Goal: Information Seeking & Learning: Learn about a topic

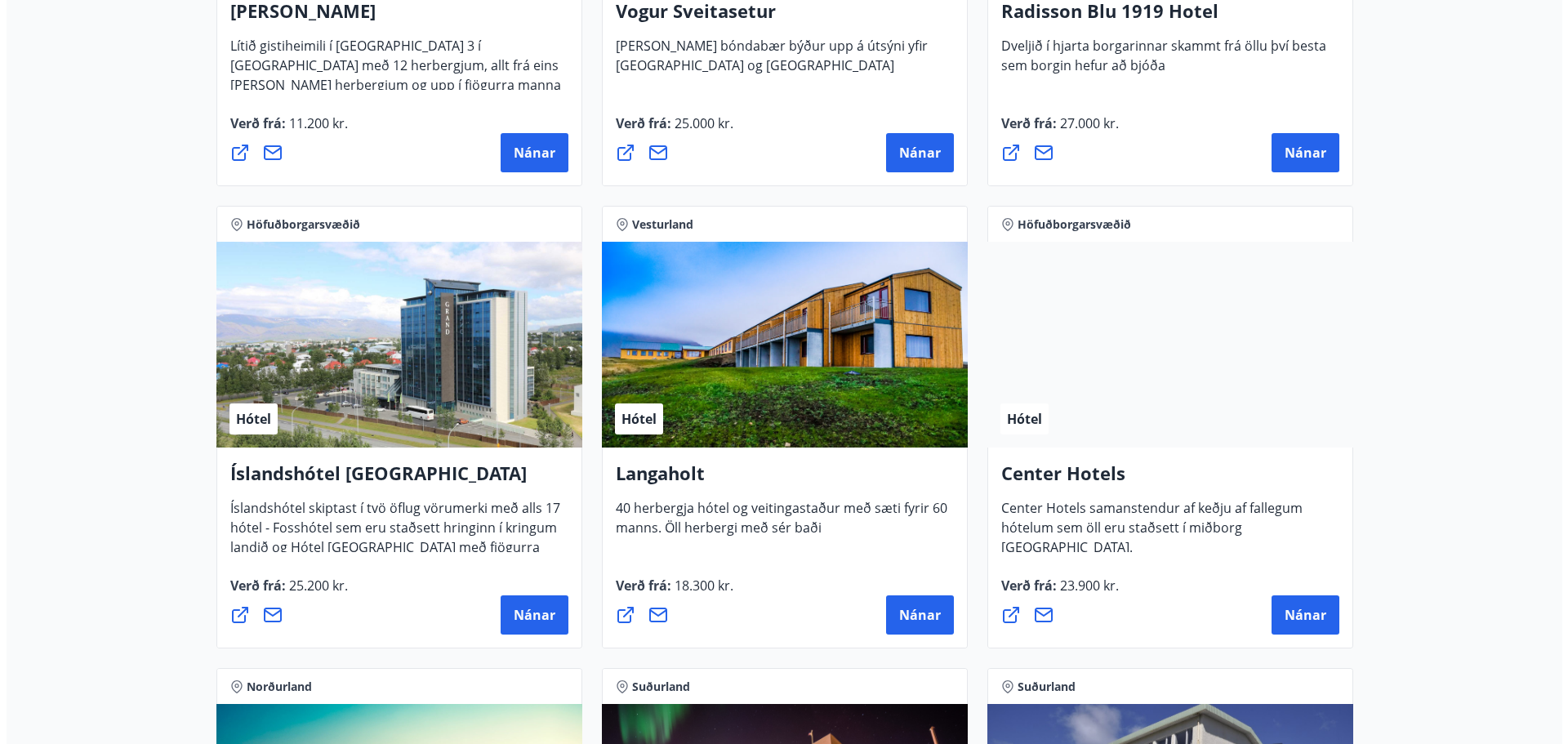
scroll to position [3350, 0]
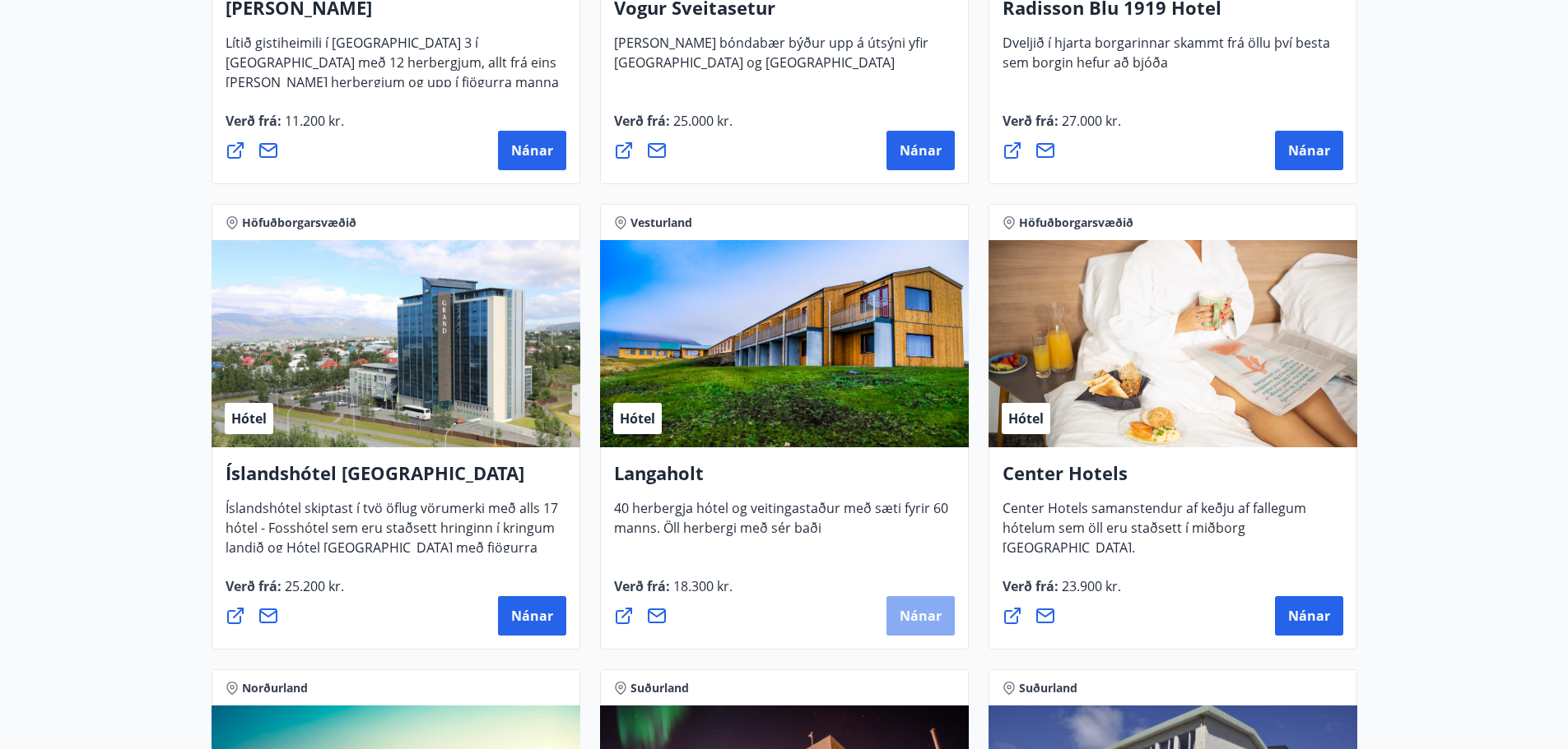
click at [930, 621] on span "Nánar" at bounding box center [920, 615] width 42 height 18
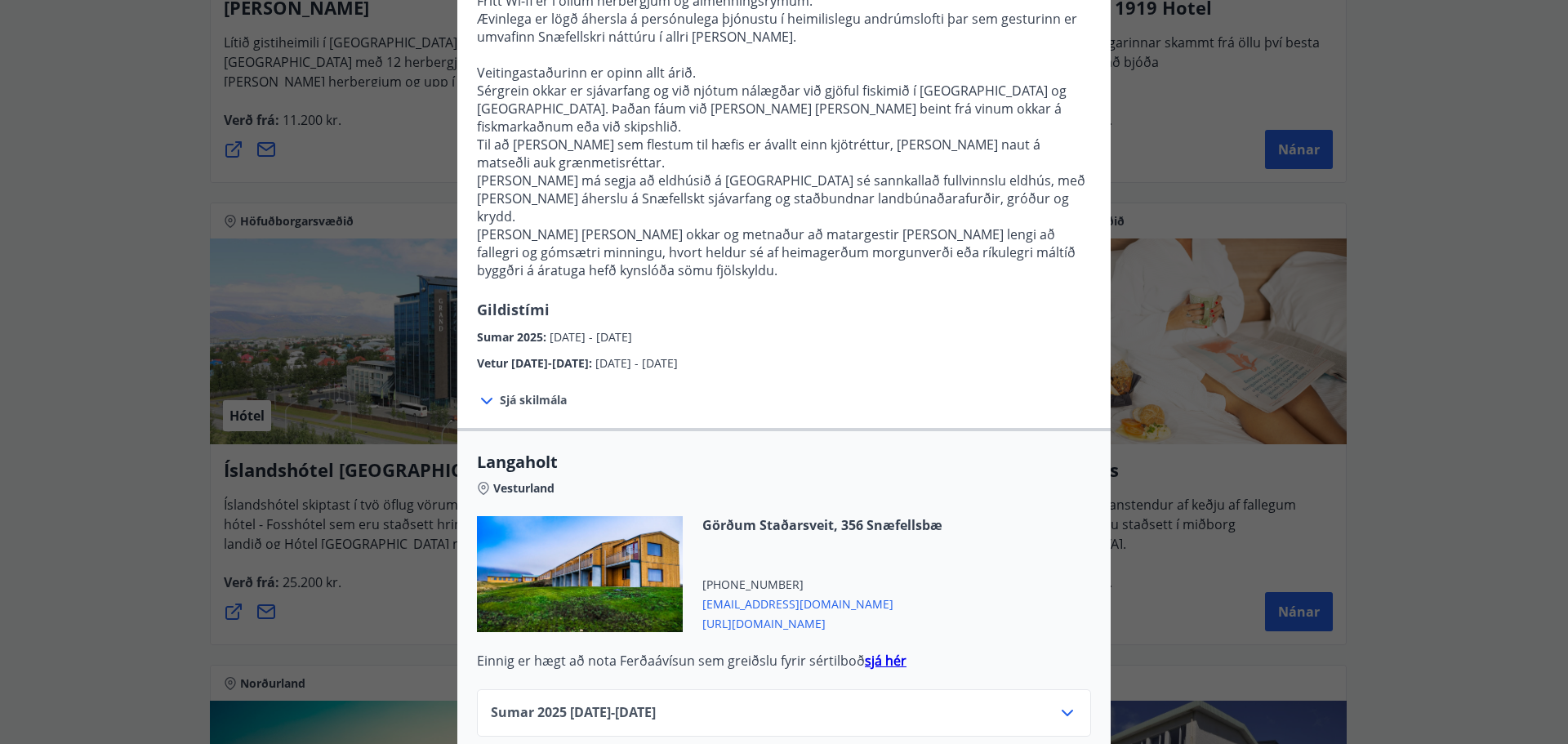
scroll to position [314, 0]
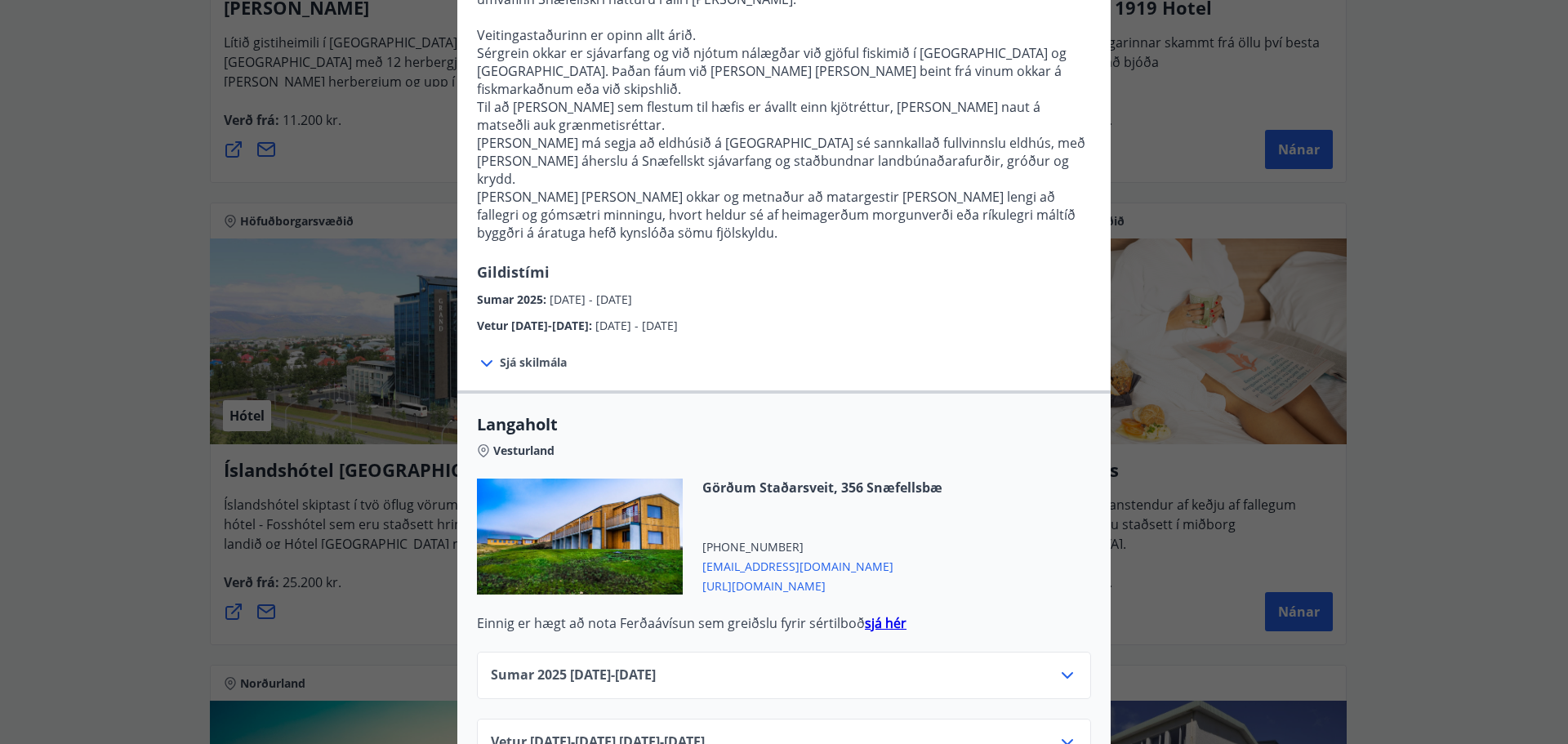
click at [1066, 666] on icon at bounding box center [1067, 675] width 20 height 20
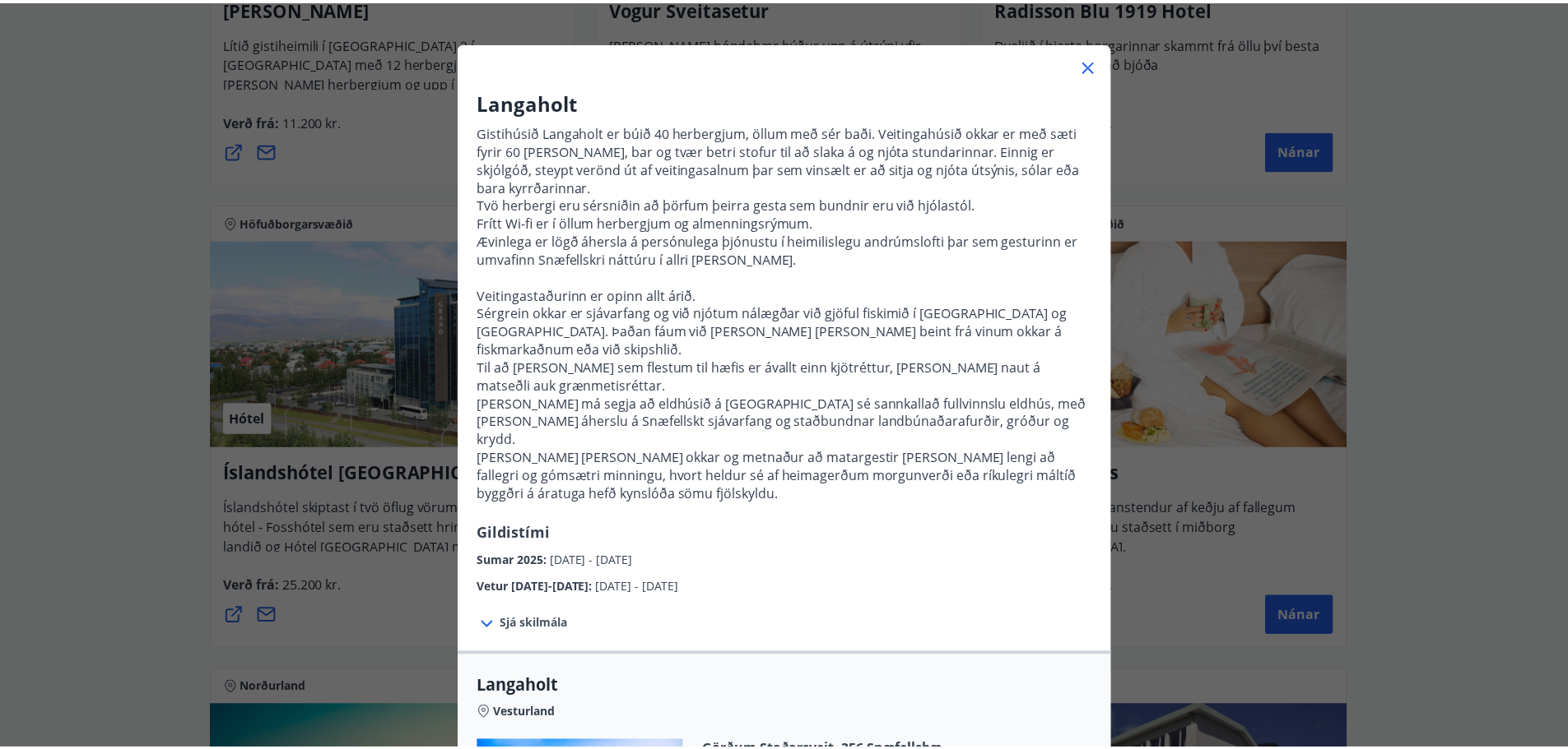
scroll to position [0, 0]
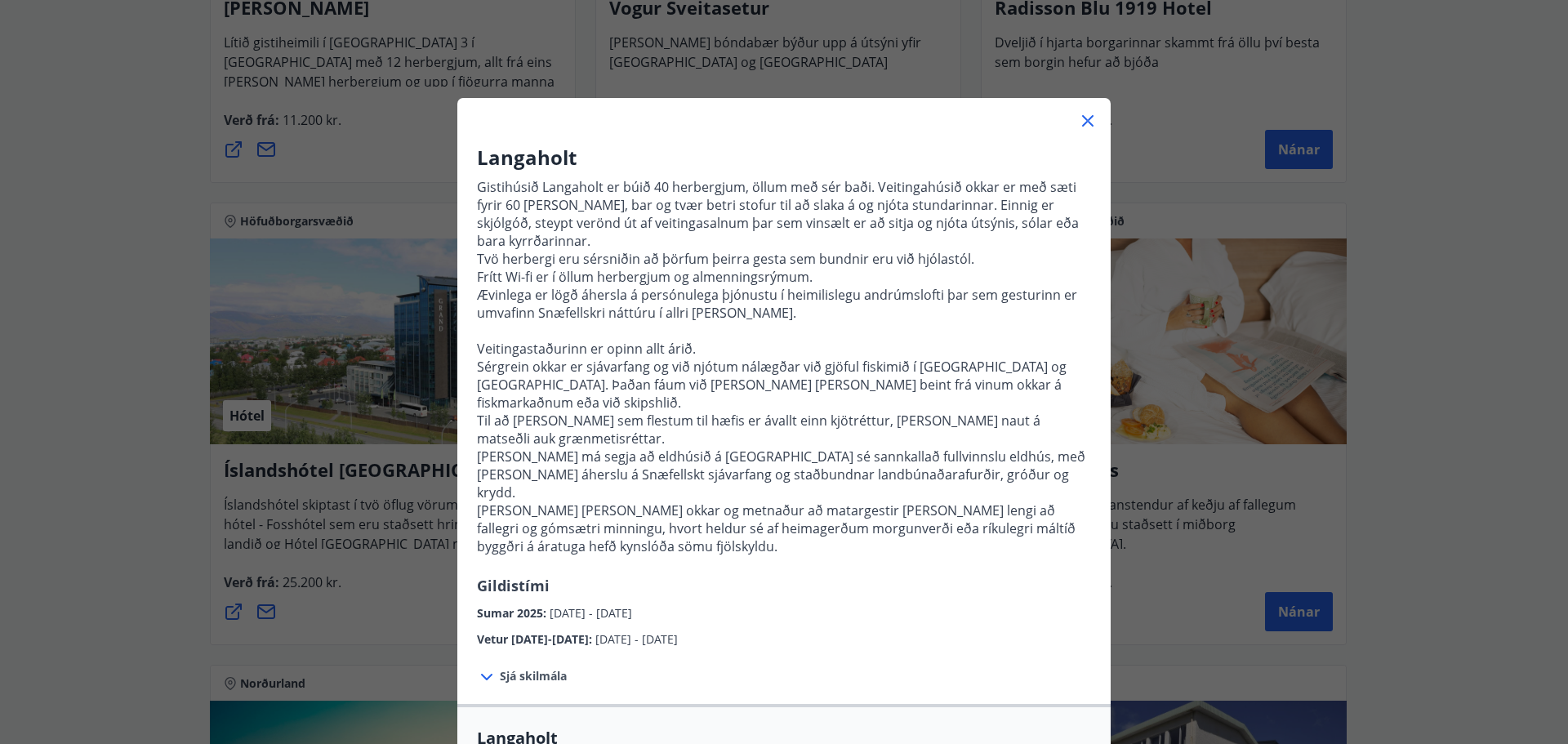
click at [1086, 127] on icon at bounding box center [1088, 121] width 20 height 20
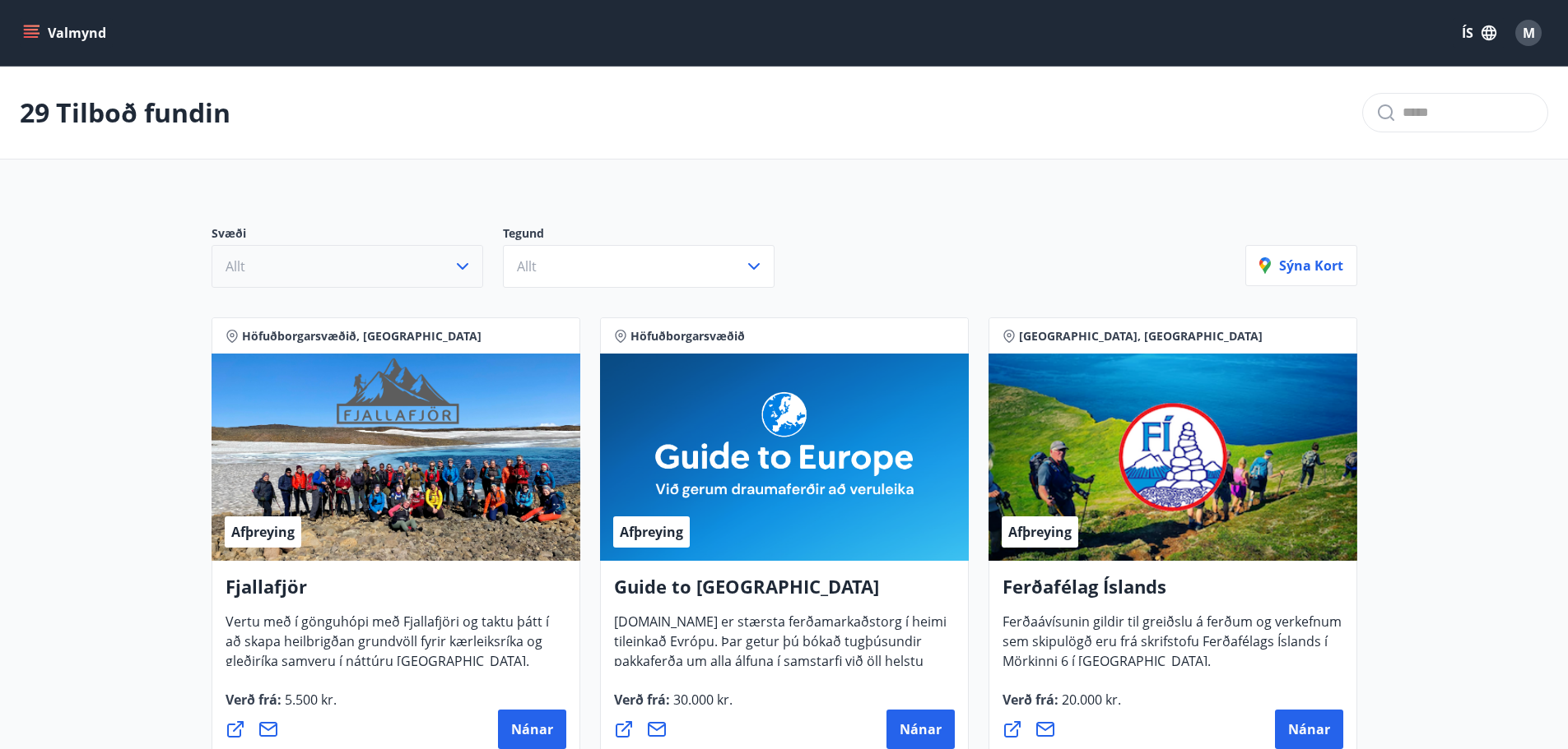
click at [465, 264] on icon "button" at bounding box center [462, 266] width 20 height 20
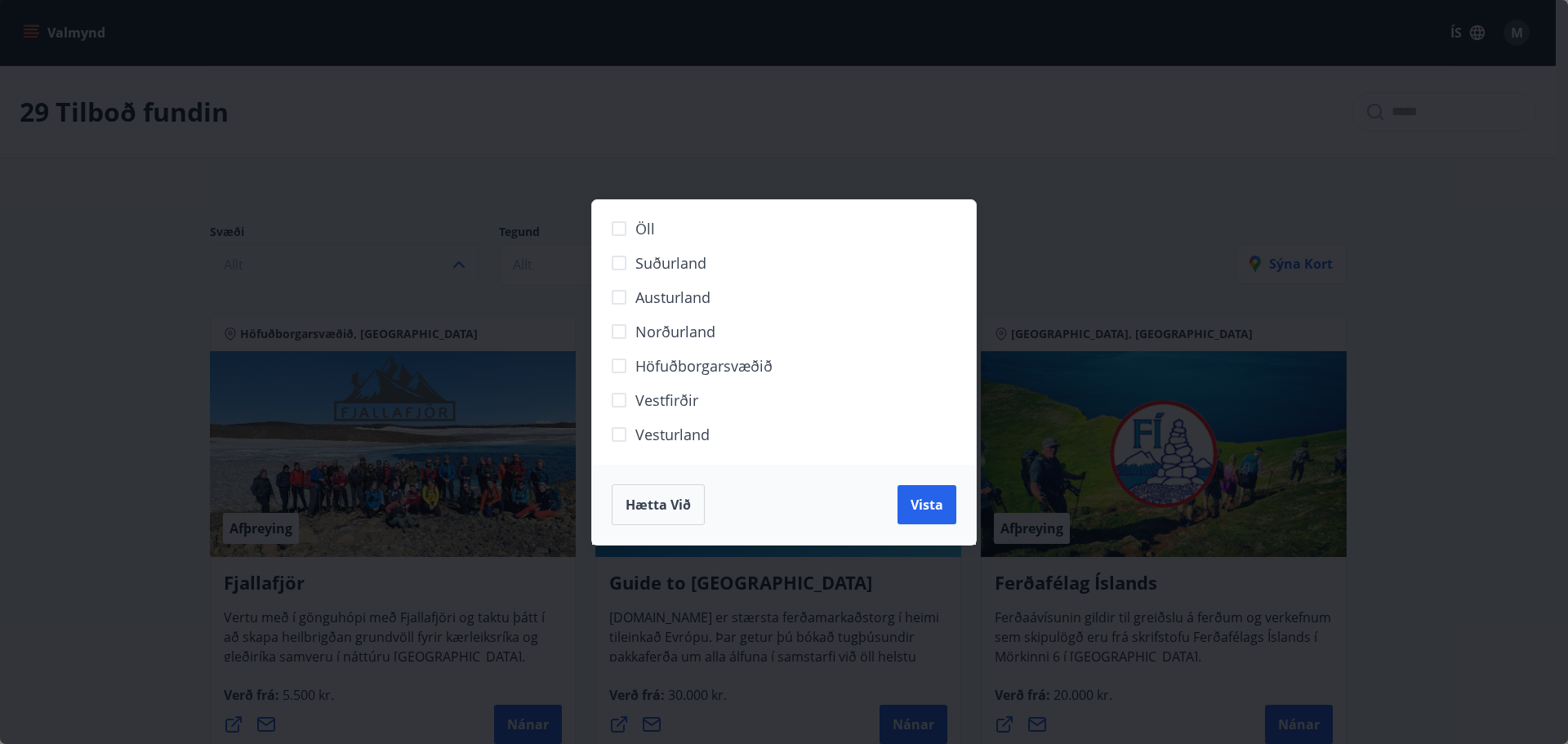
click at [675, 369] on span "Höfuðborgarsvæðið" at bounding box center [704, 366] width 137 height 21
click at [921, 516] on button "Vista" at bounding box center [926, 505] width 59 height 39
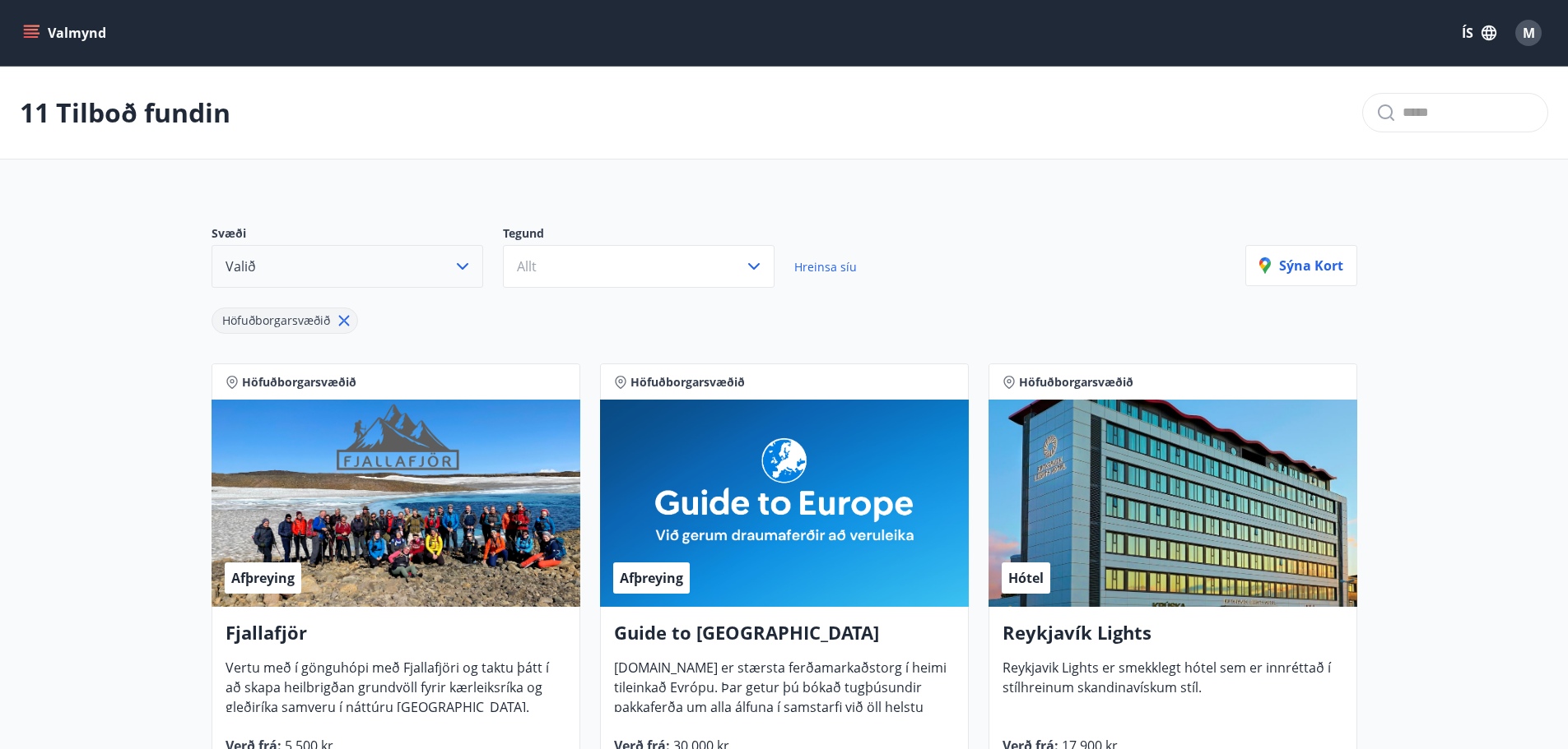
click at [457, 275] on icon "button" at bounding box center [462, 266] width 20 height 20
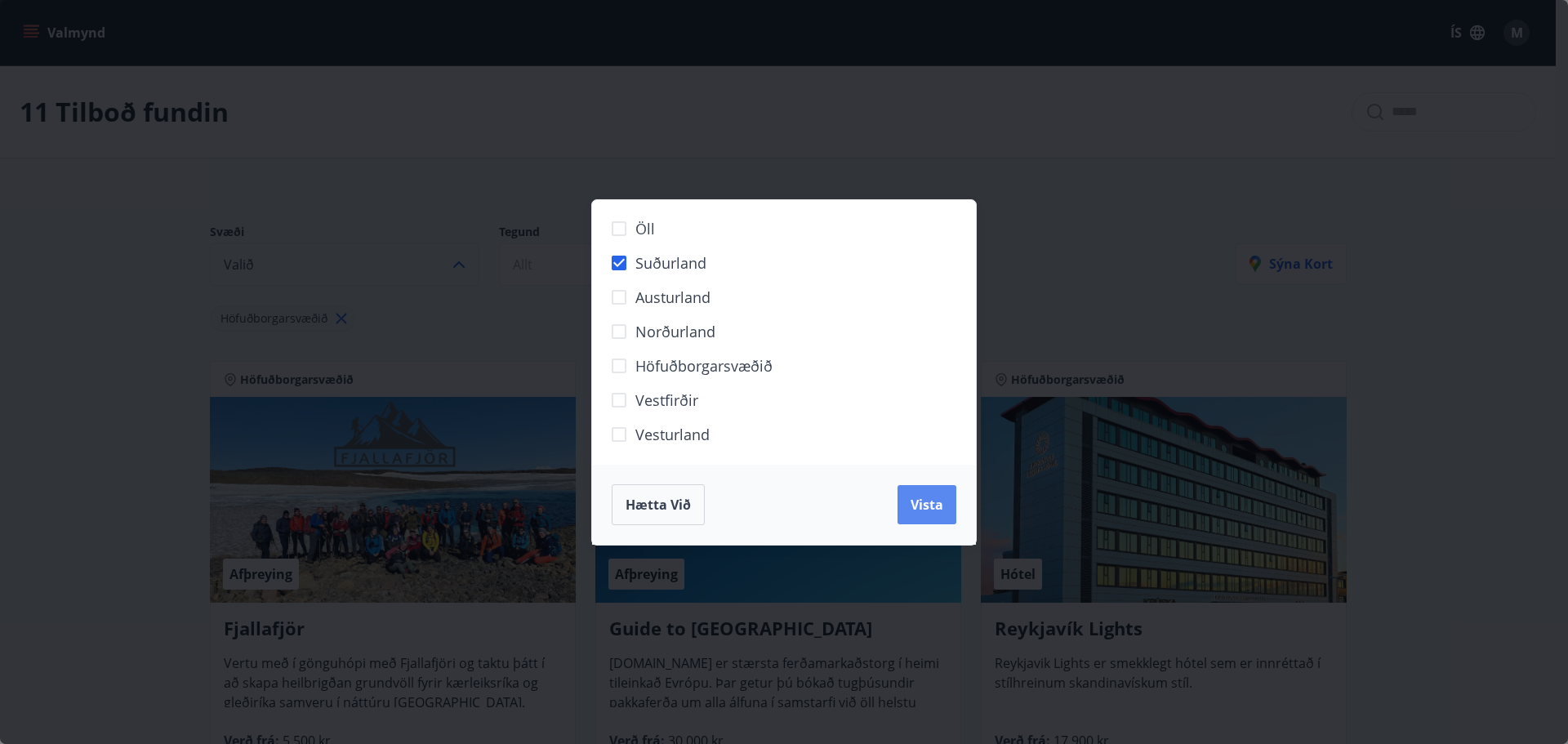
click at [951, 514] on button "Vista" at bounding box center [926, 505] width 59 height 39
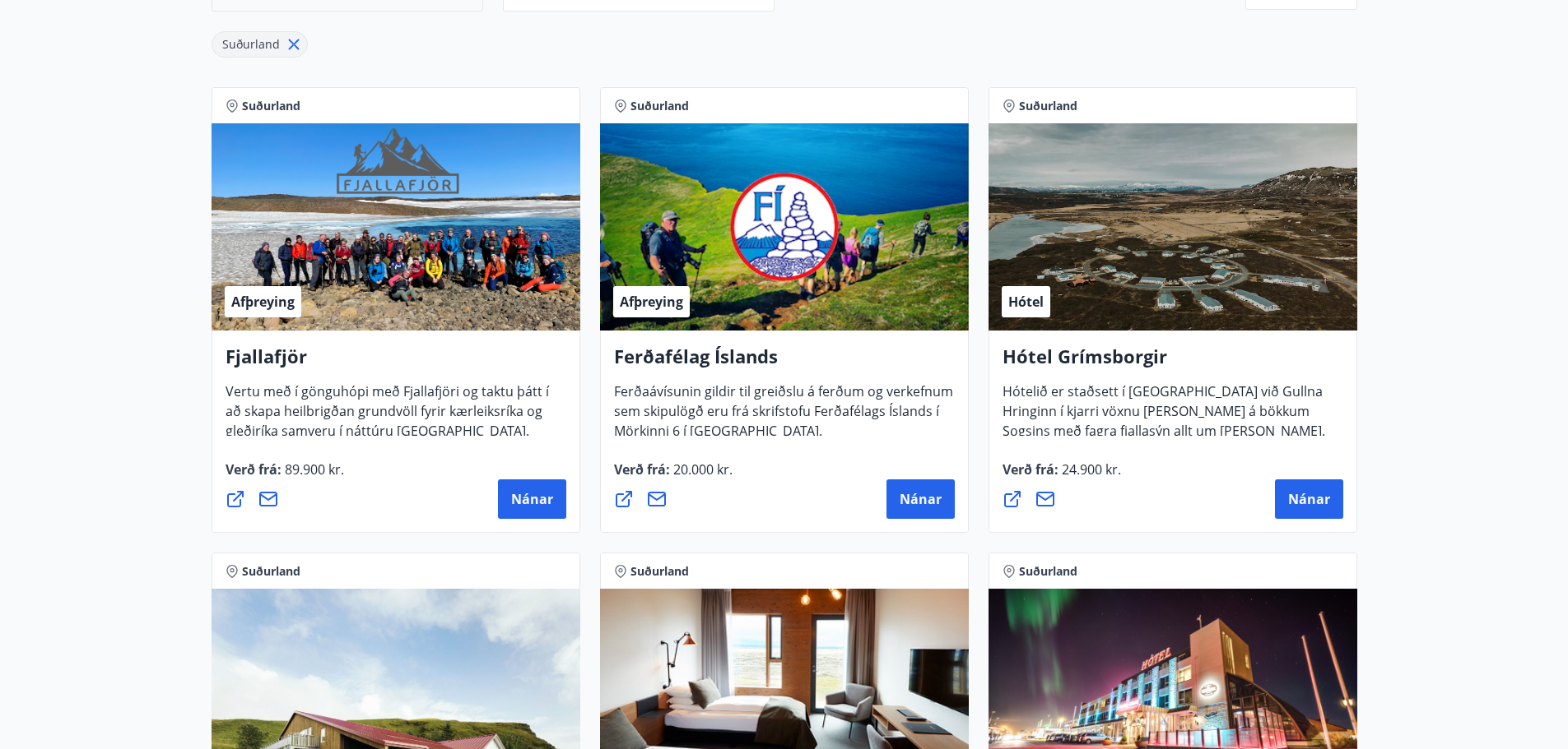
scroll to position [53, 0]
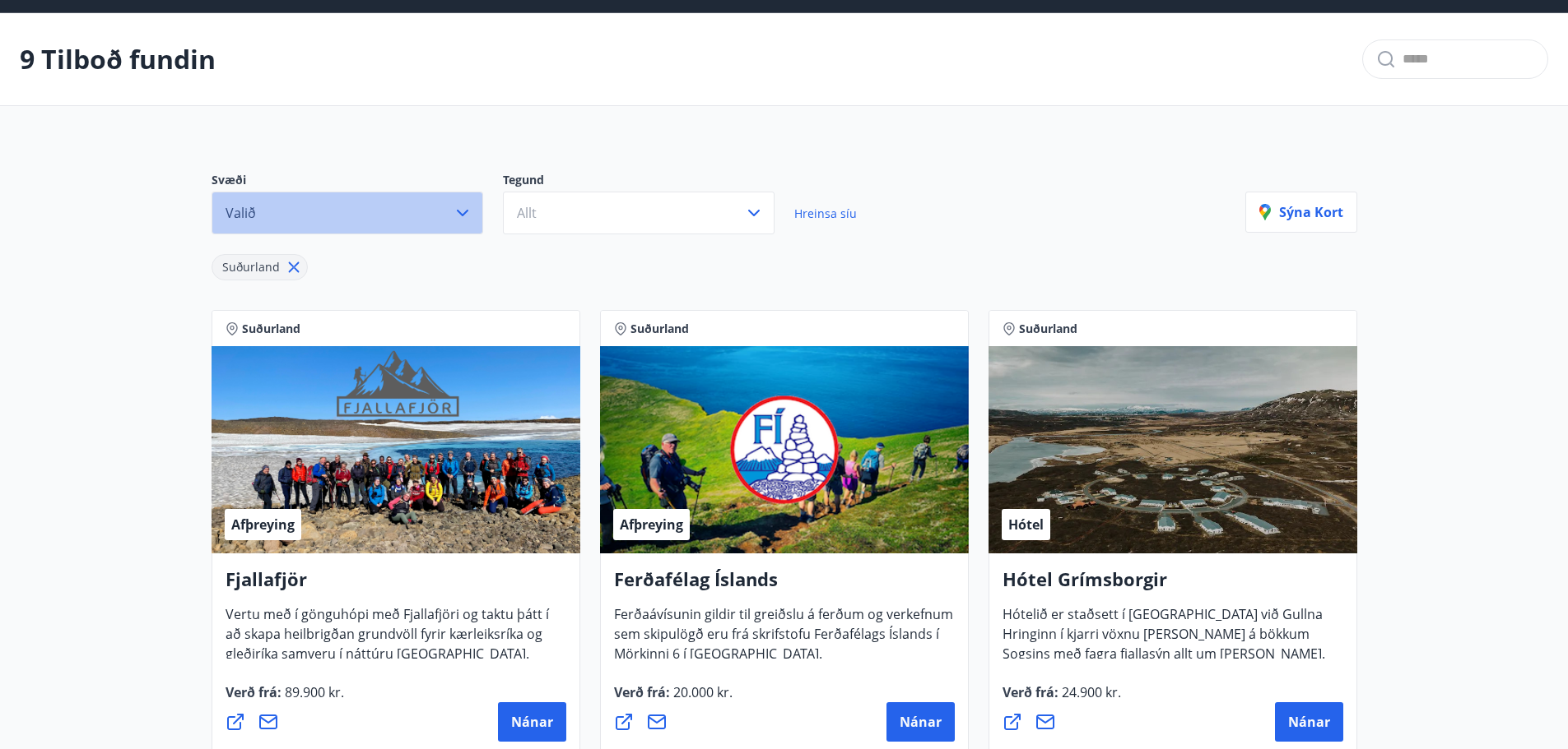
click at [470, 223] on button "Valið" at bounding box center [347, 213] width 271 height 43
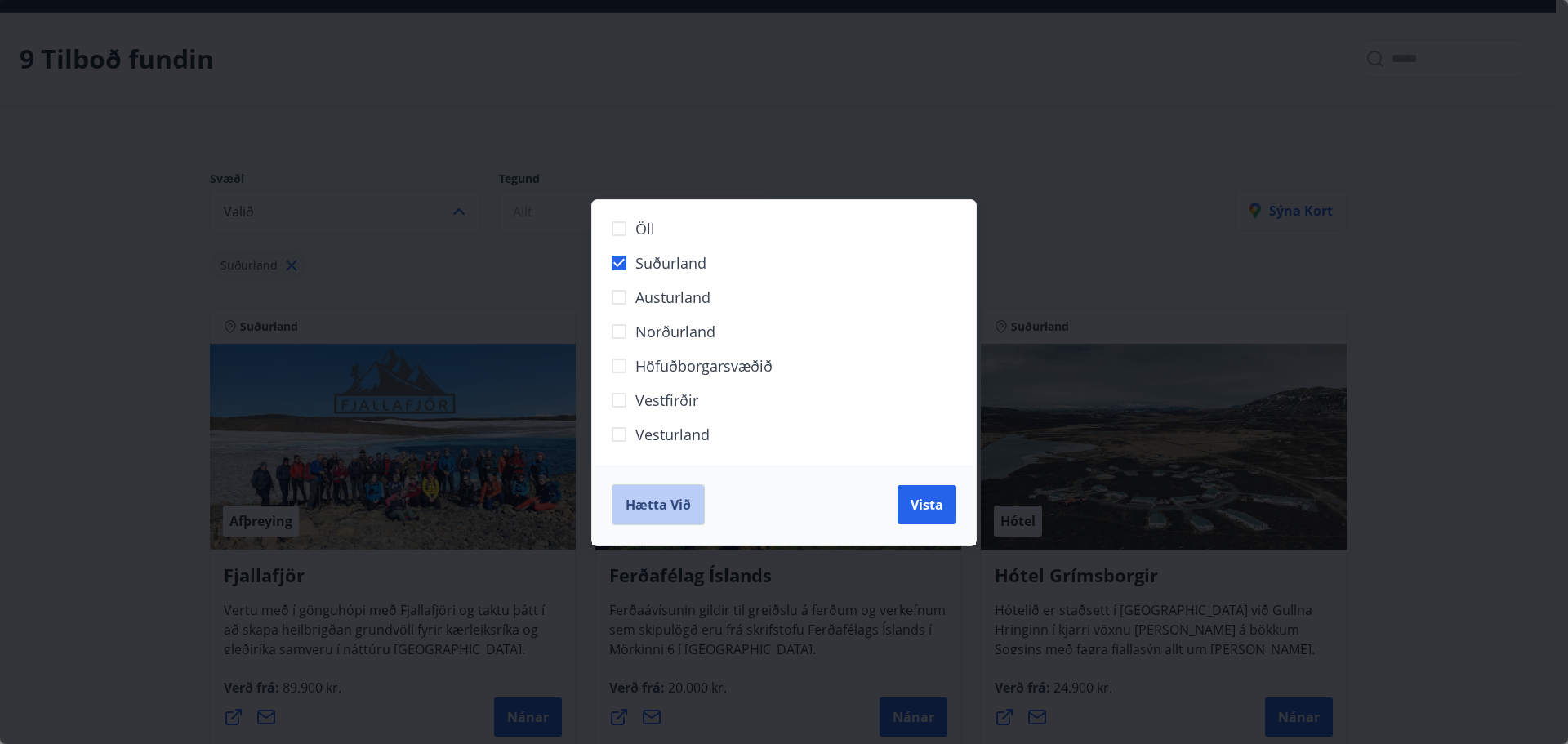
click at [682, 502] on span "Hætta við" at bounding box center [658, 504] width 65 height 18
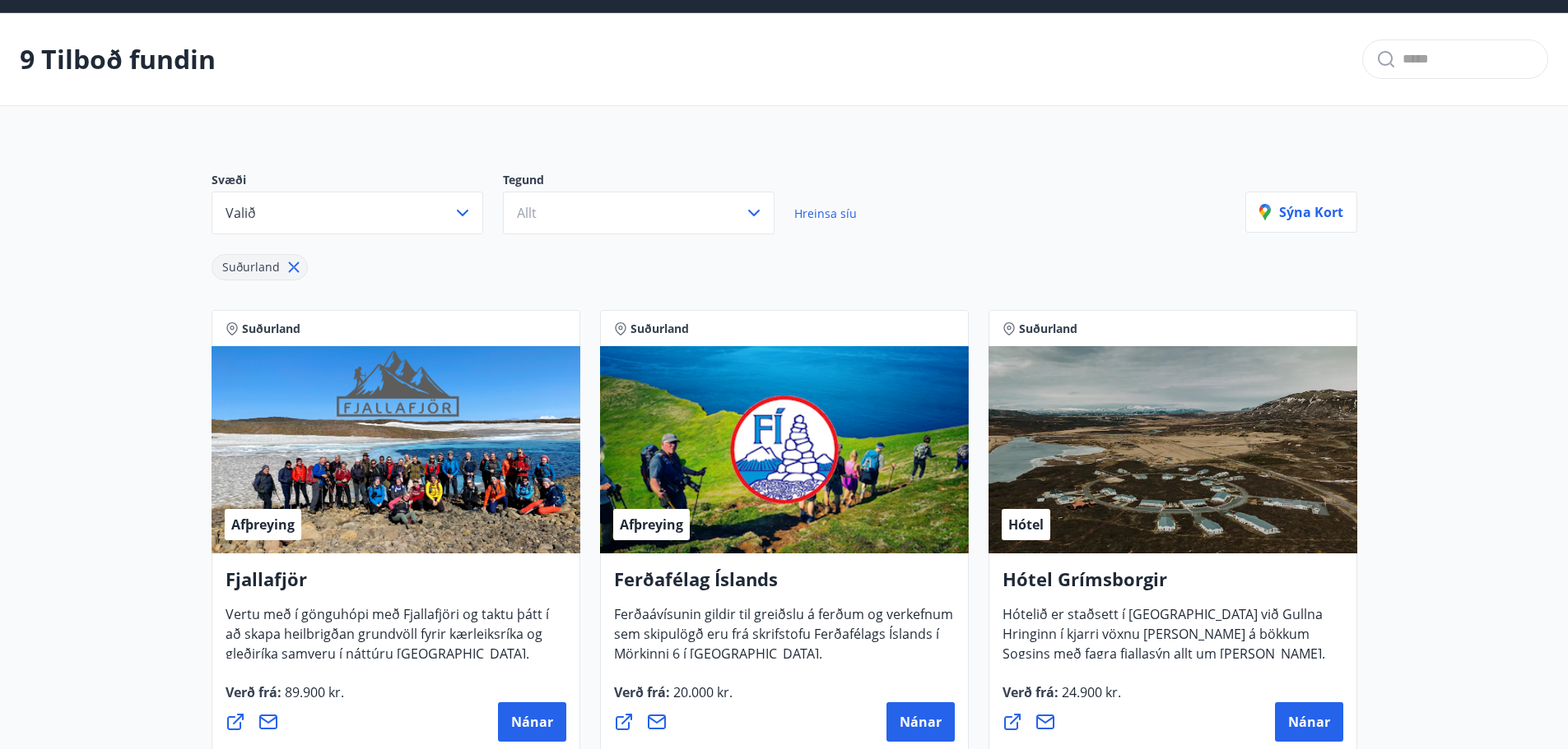
click at [837, 217] on span "Hreinsa síu" at bounding box center [825, 213] width 63 height 15
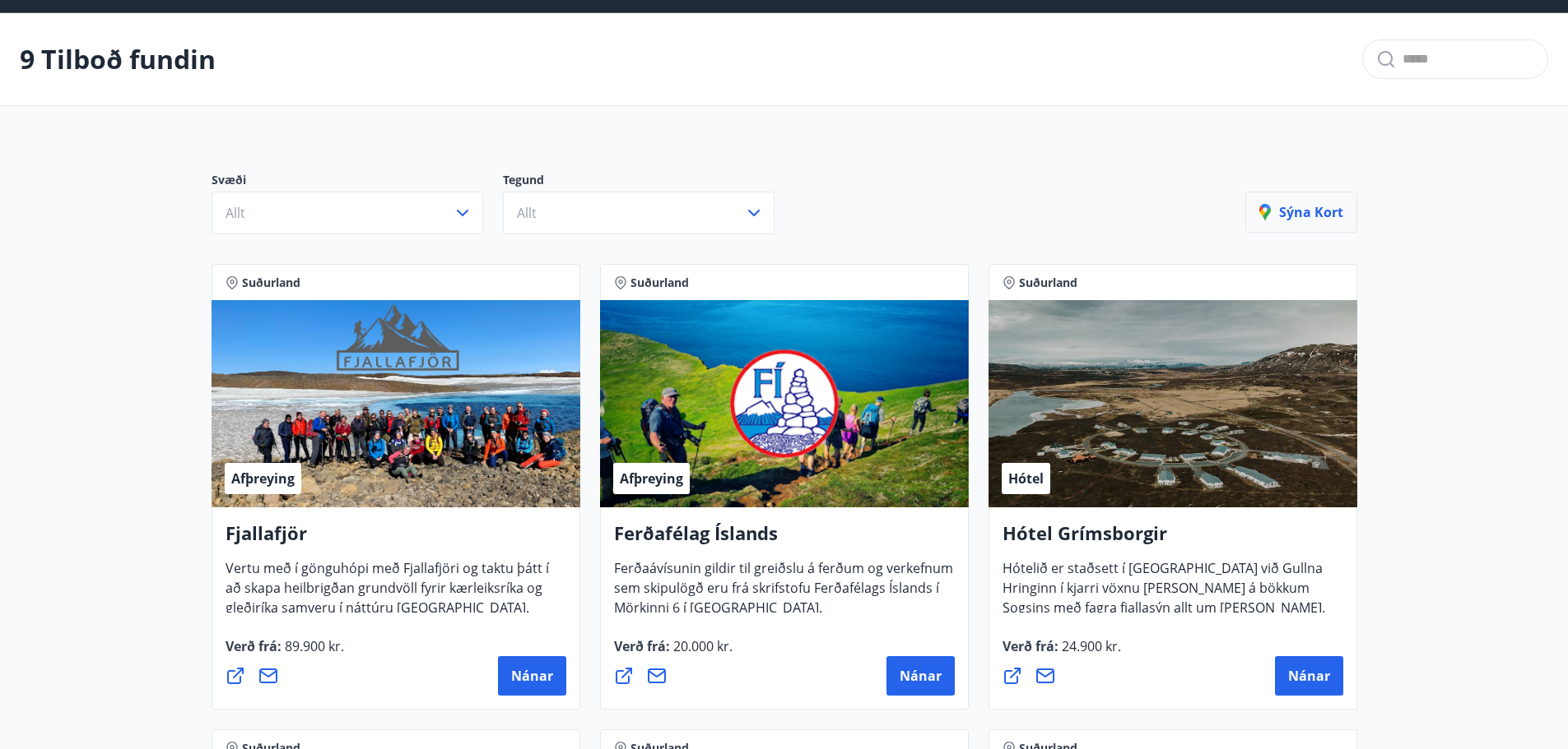
click at [1327, 206] on p "Sýna kort" at bounding box center [1301, 211] width 84 height 18
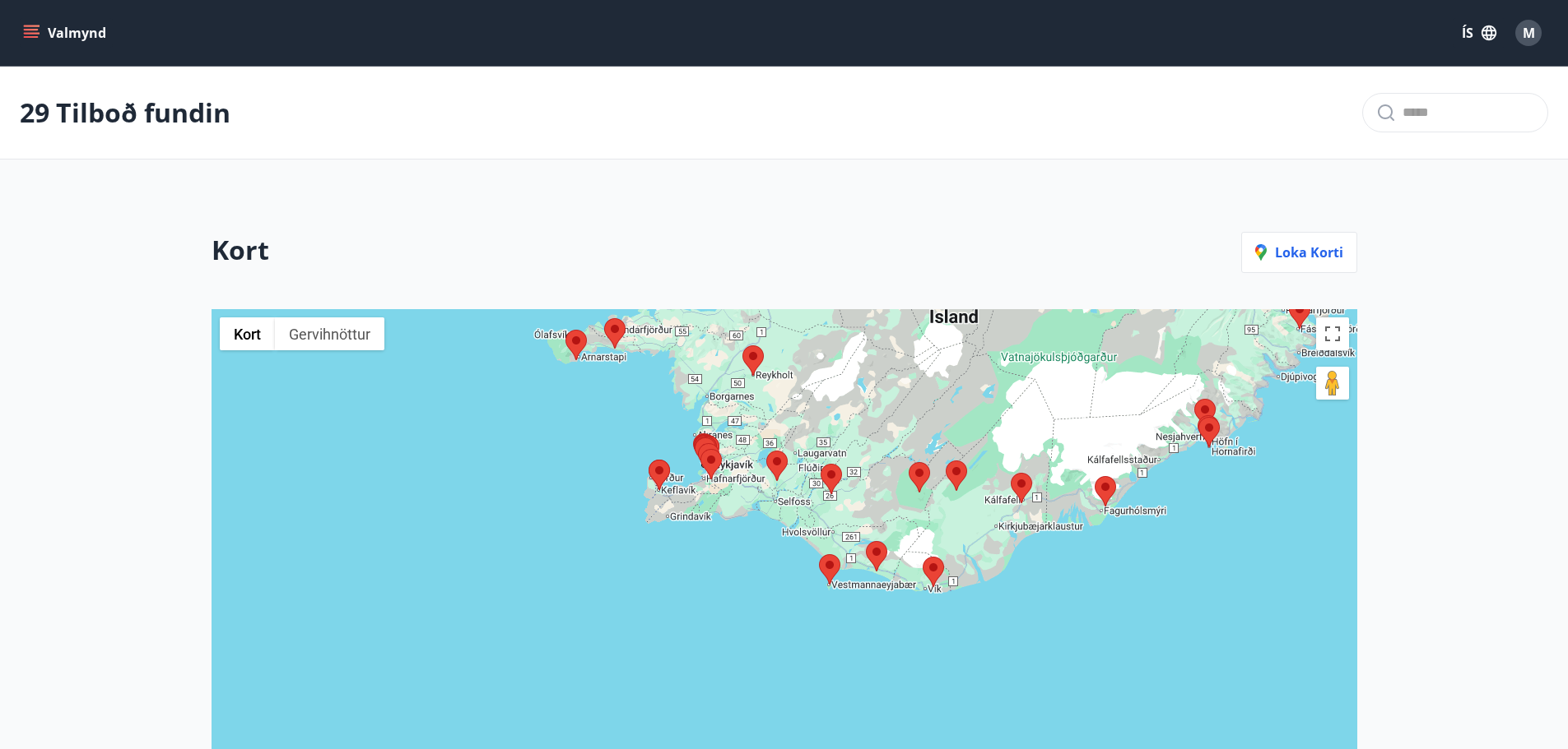
drag, startPoint x: 531, startPoint y: 680, endPoint x: 674, endPoint y: 383, distance: 329.6
click at [674, 383] on div at bounding box center [784, 644] width 1146 height 670
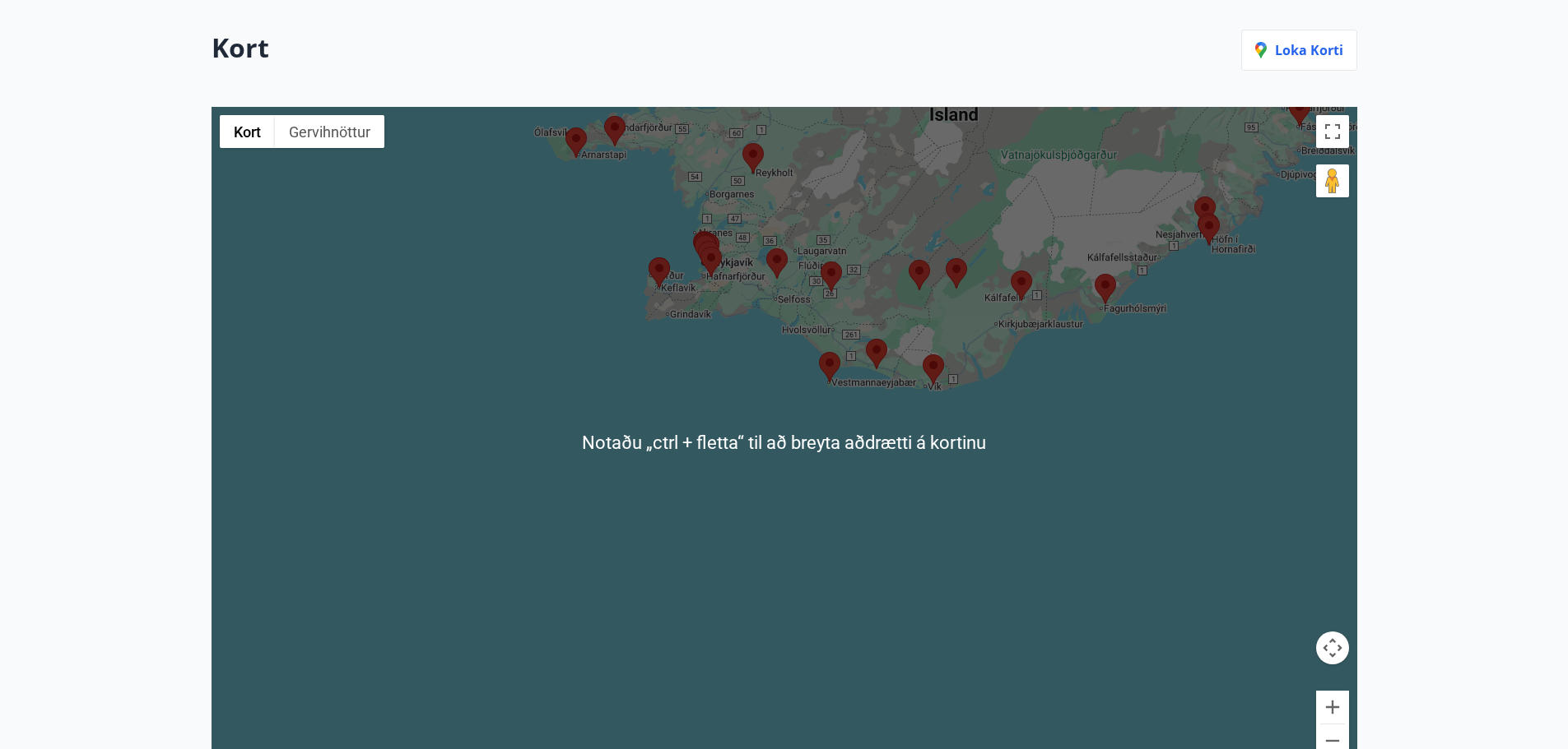
scroll to position [204, 0]
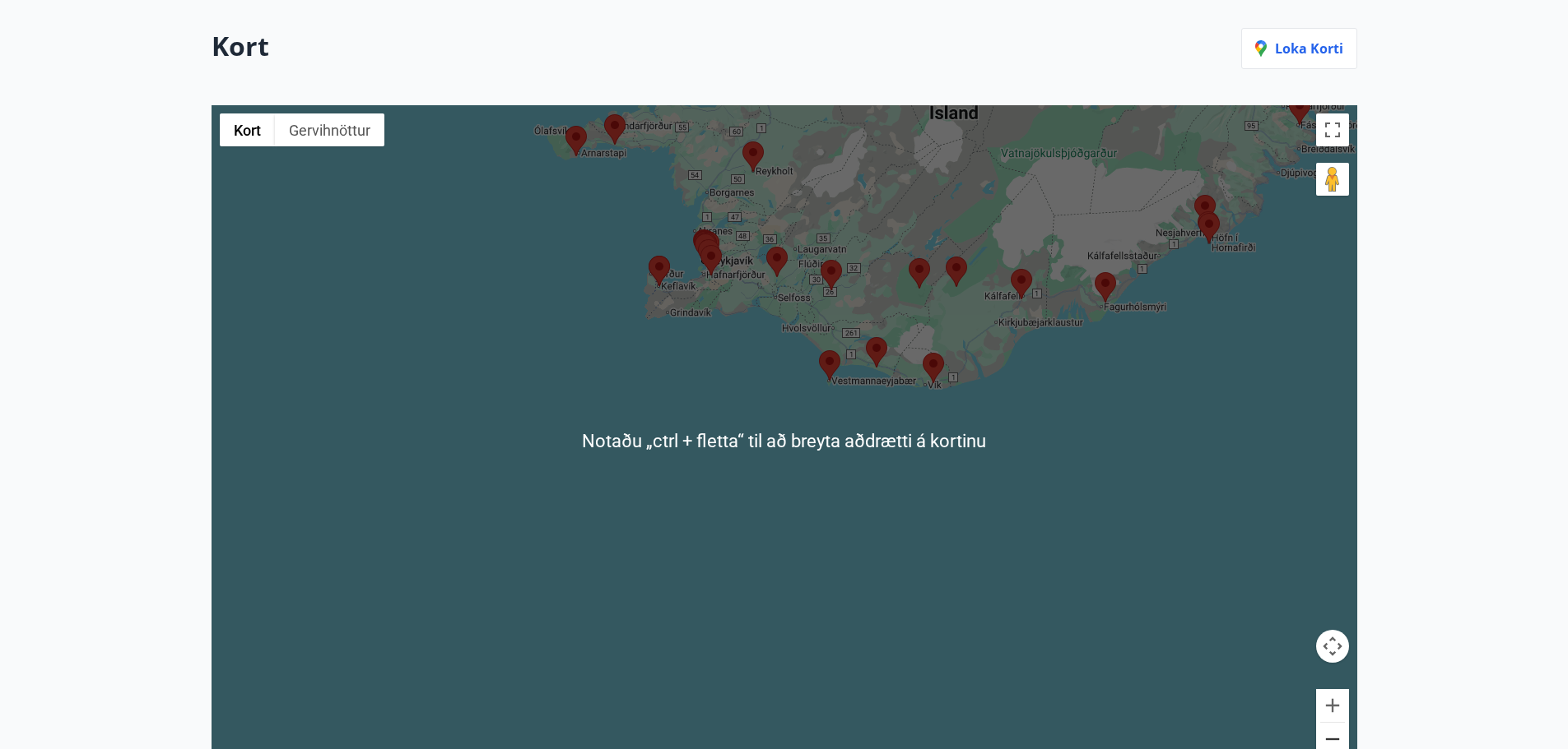
click at [1341, 742] on button "Minnka" at bounding box center [1333, 740] width 33 height 33
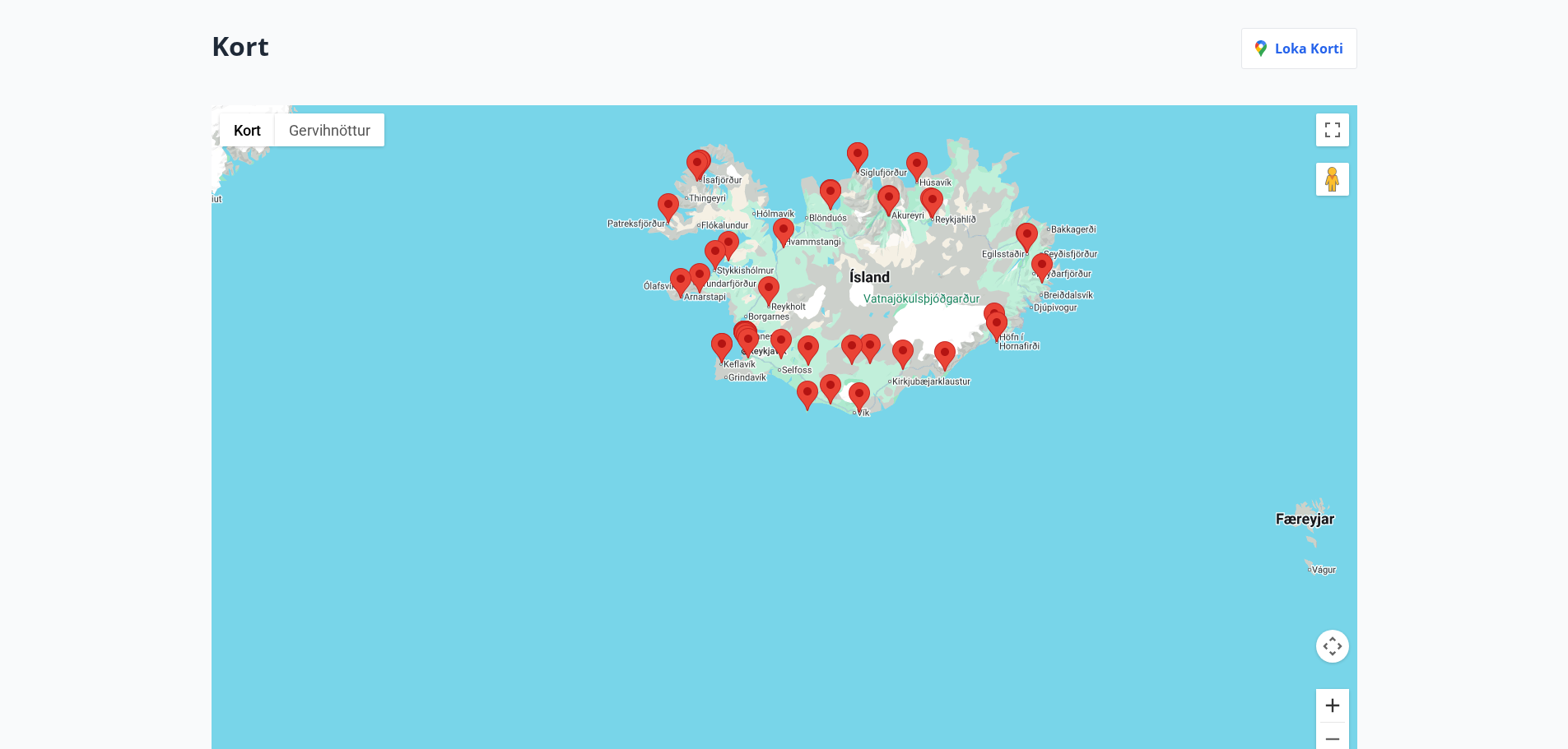
click at [1328, 710] on button "Stækka" at bounding box center [1333, 705] width 33 height 33
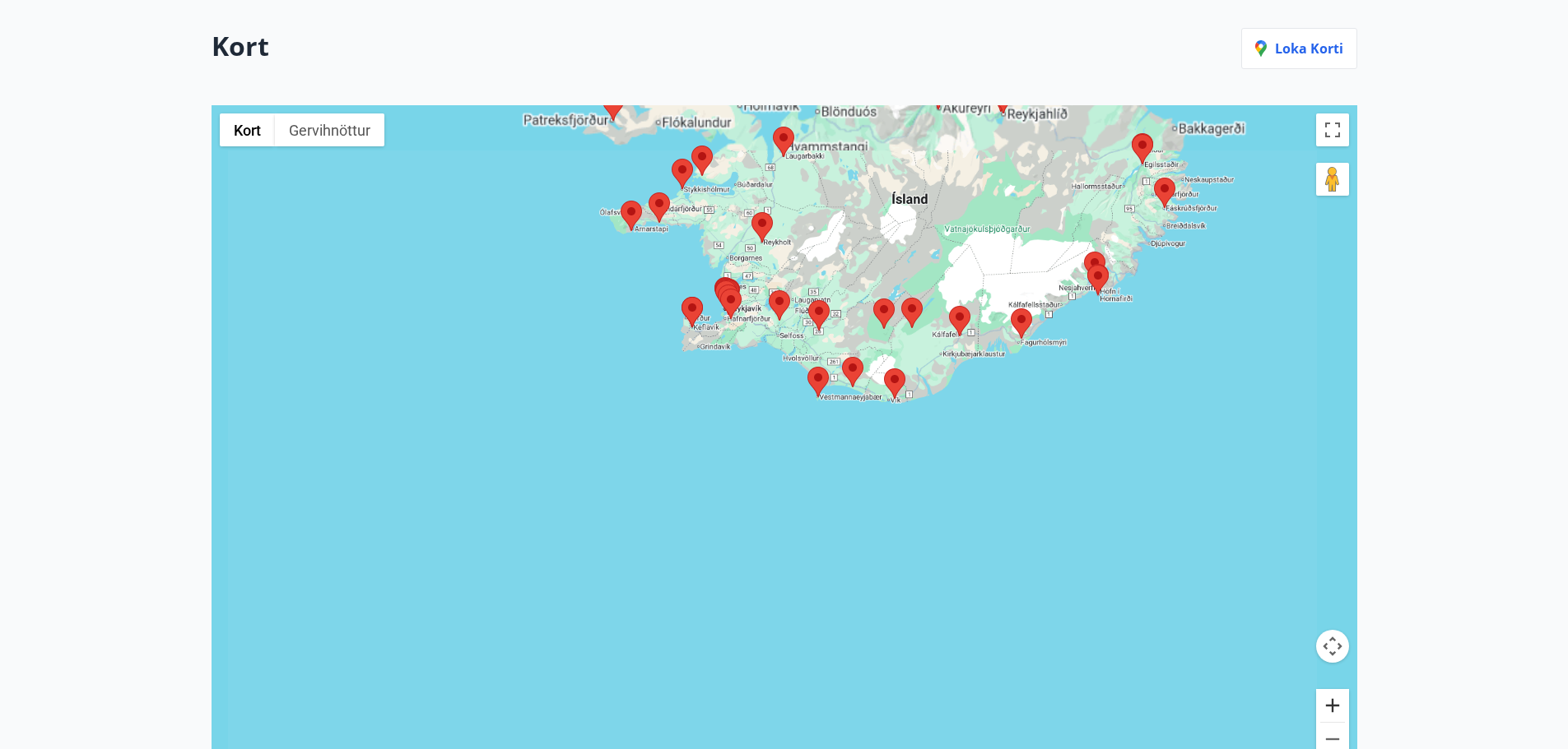
click at [1328, 710] on button "Stækka" at bounding box center [1333, 705] width 33 height 33
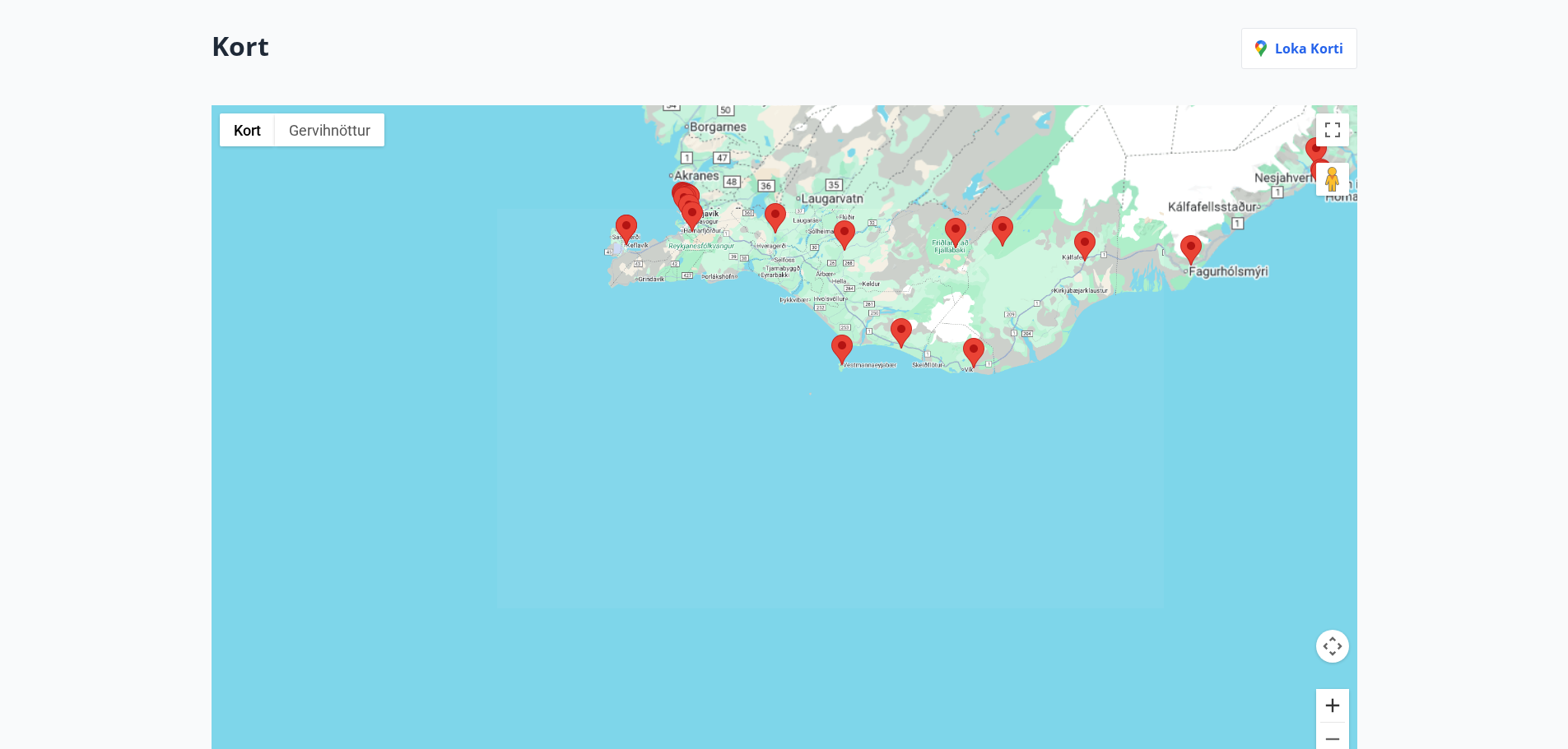
click at [1328, 710] on button "Stækka" at bounding box center [1333, 705] width 33 height 33
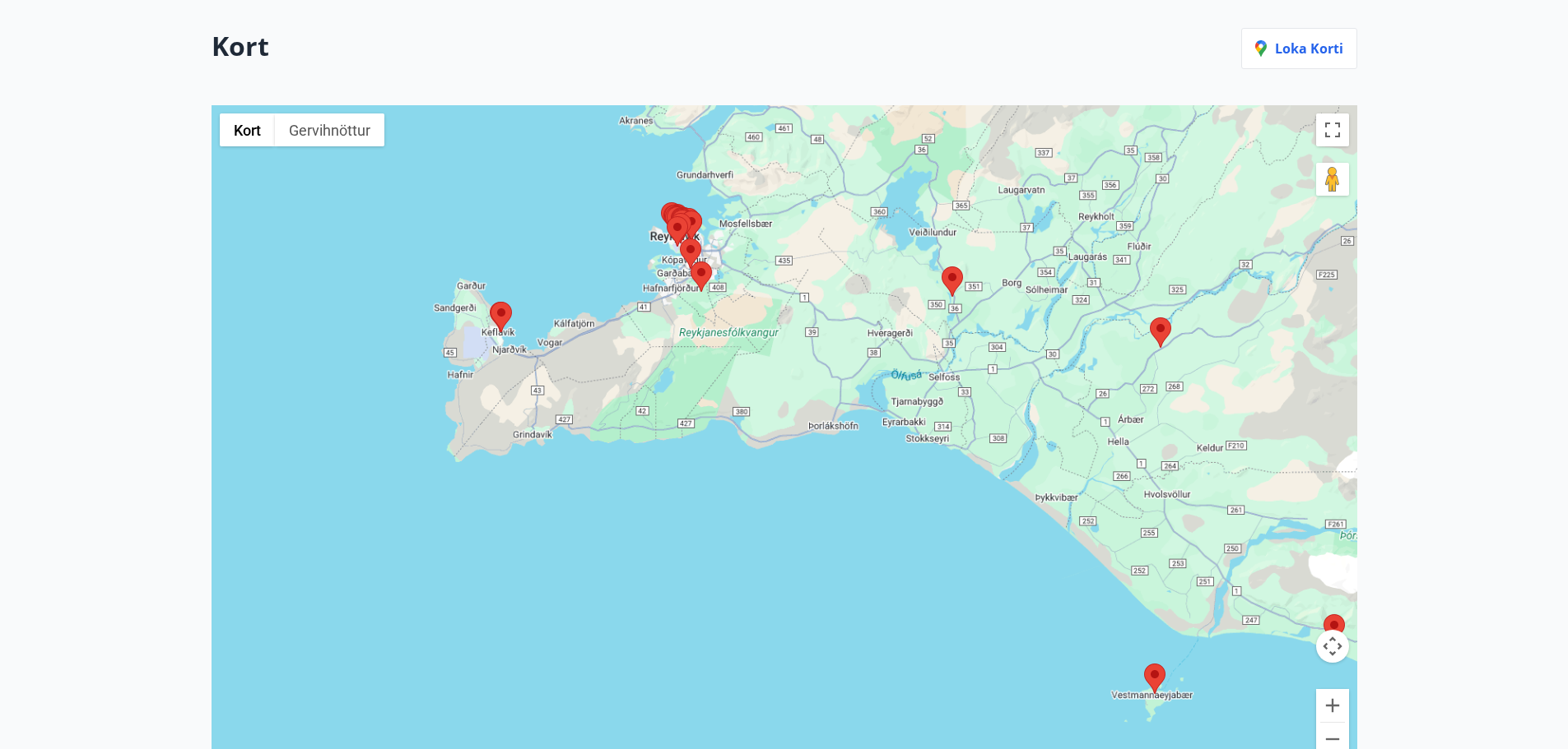
drag, startPoint x: 599, startPoint y: 211, endPoint x: 794, endPoint y: 693, distance: 520.0
click at [794, 697] on div at bounding box center [784, 440] width 1146 height 670
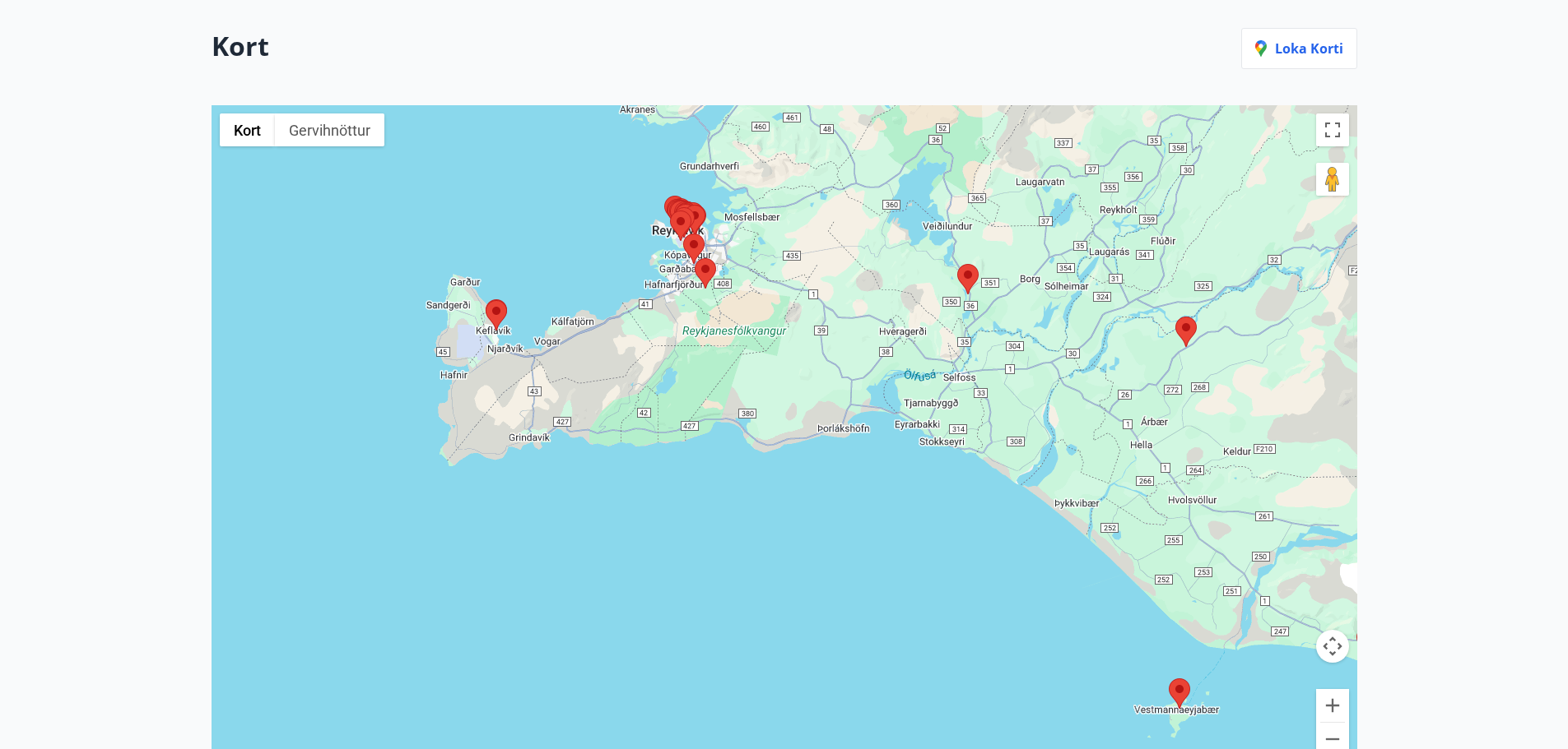
click at [486, 300] on area at bounding box center [486, 300] width 0 height 0
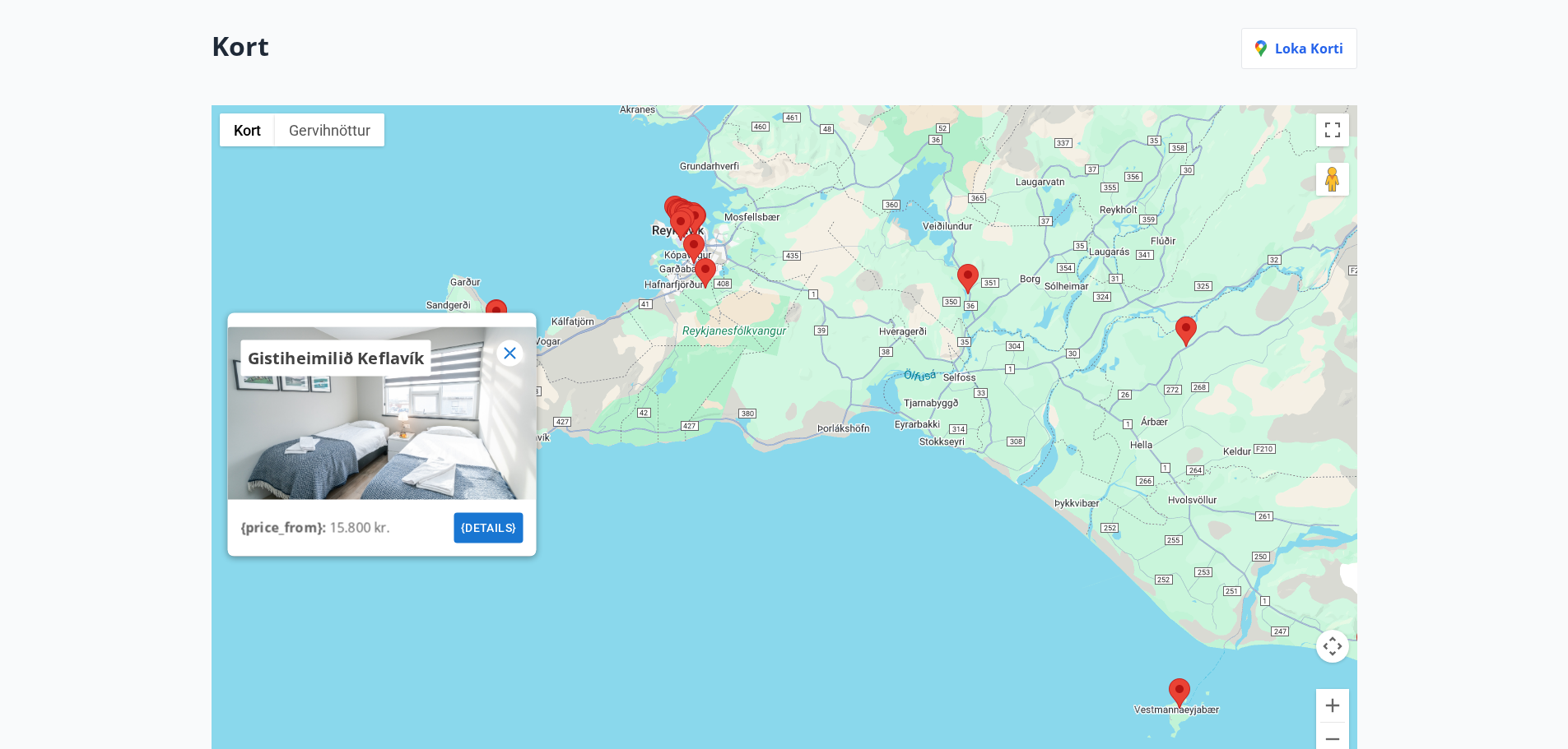
click at [502, 346] on icon at bounding box center [509, 353] width 20 height 20
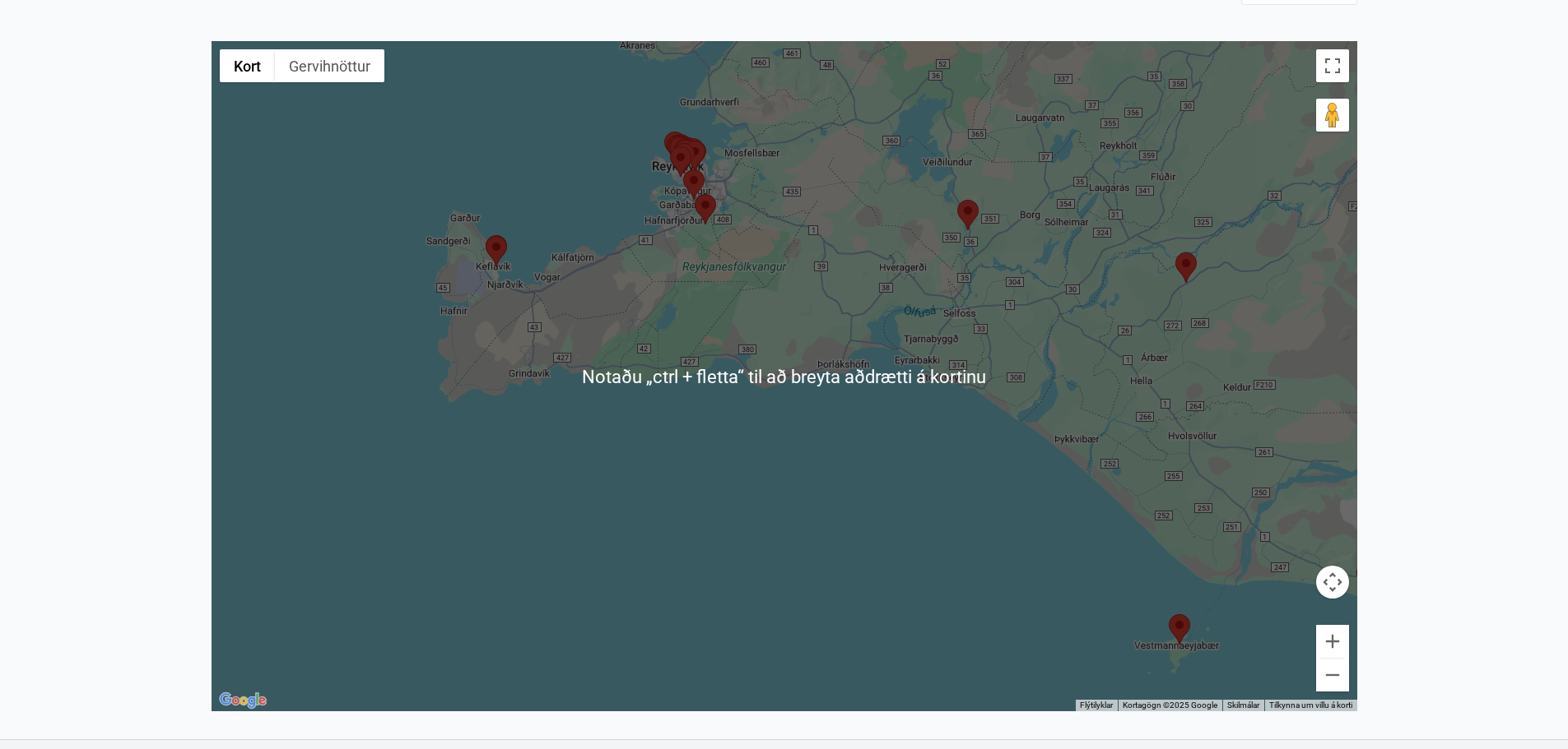
scroll to position [286, 0]
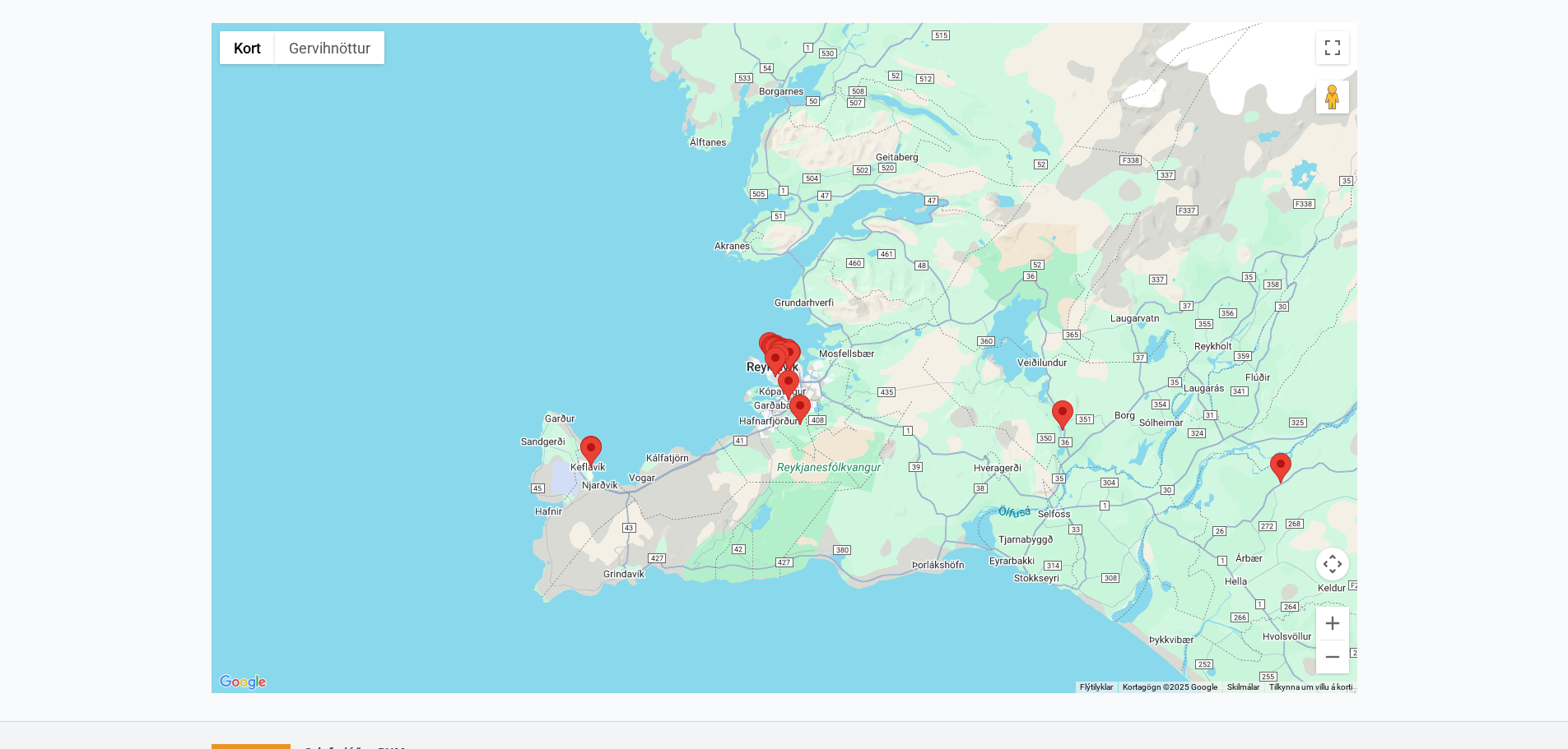
drag, startPoint x: 650, startPoint y: 233, endPoint x: 745, endPoint y: 452, distance: 238.7
click at [745, 452] on div at bounding box center [784, 358] width 1146 height 670
click at [1411, 98] on main "29 Tilboð fundin Kort Loka korti ← Færa til vinstri → Færa til hægri ↑ Færa upp…" at bounding box center [784, 217] width 1568 height 875
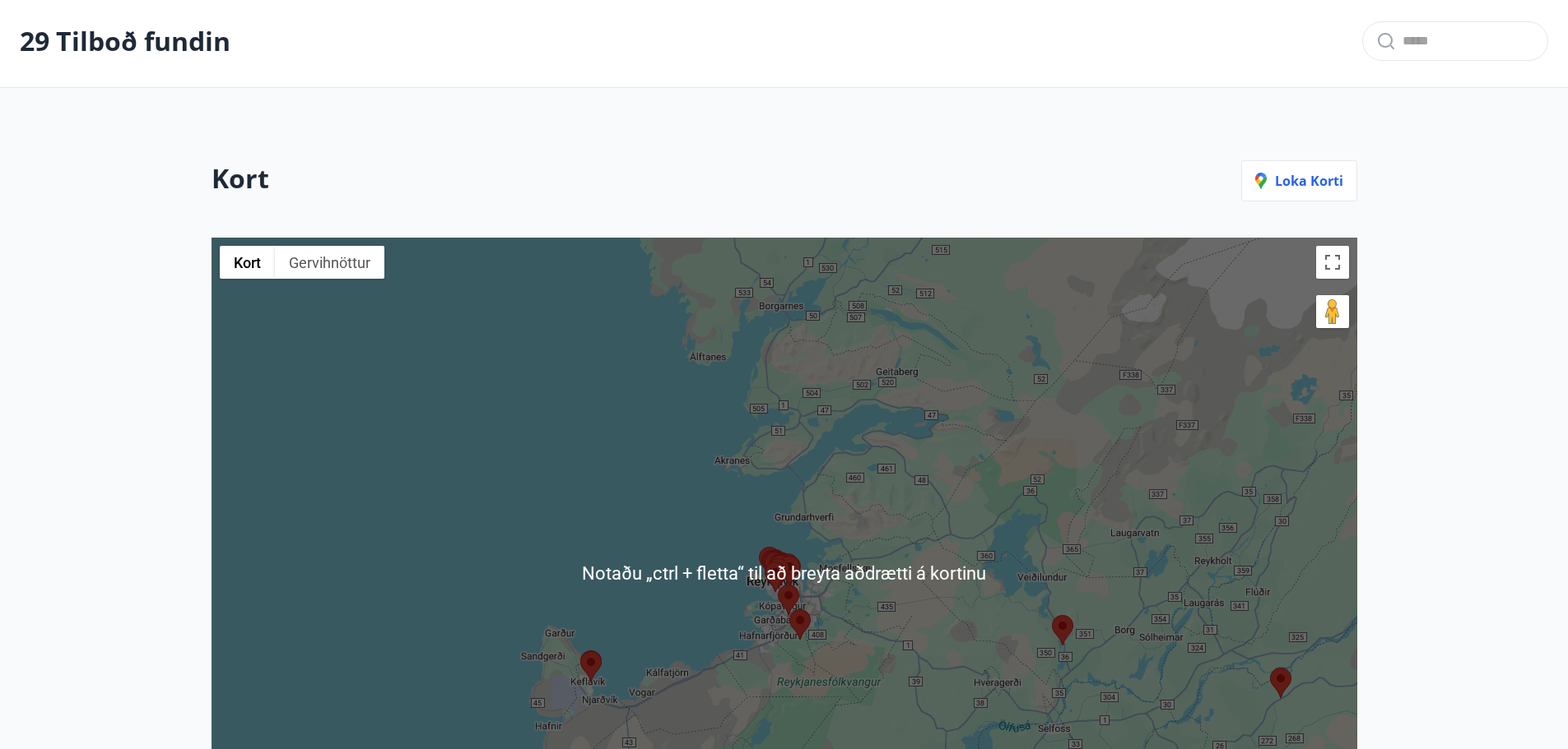
scroll to position [0, 0]
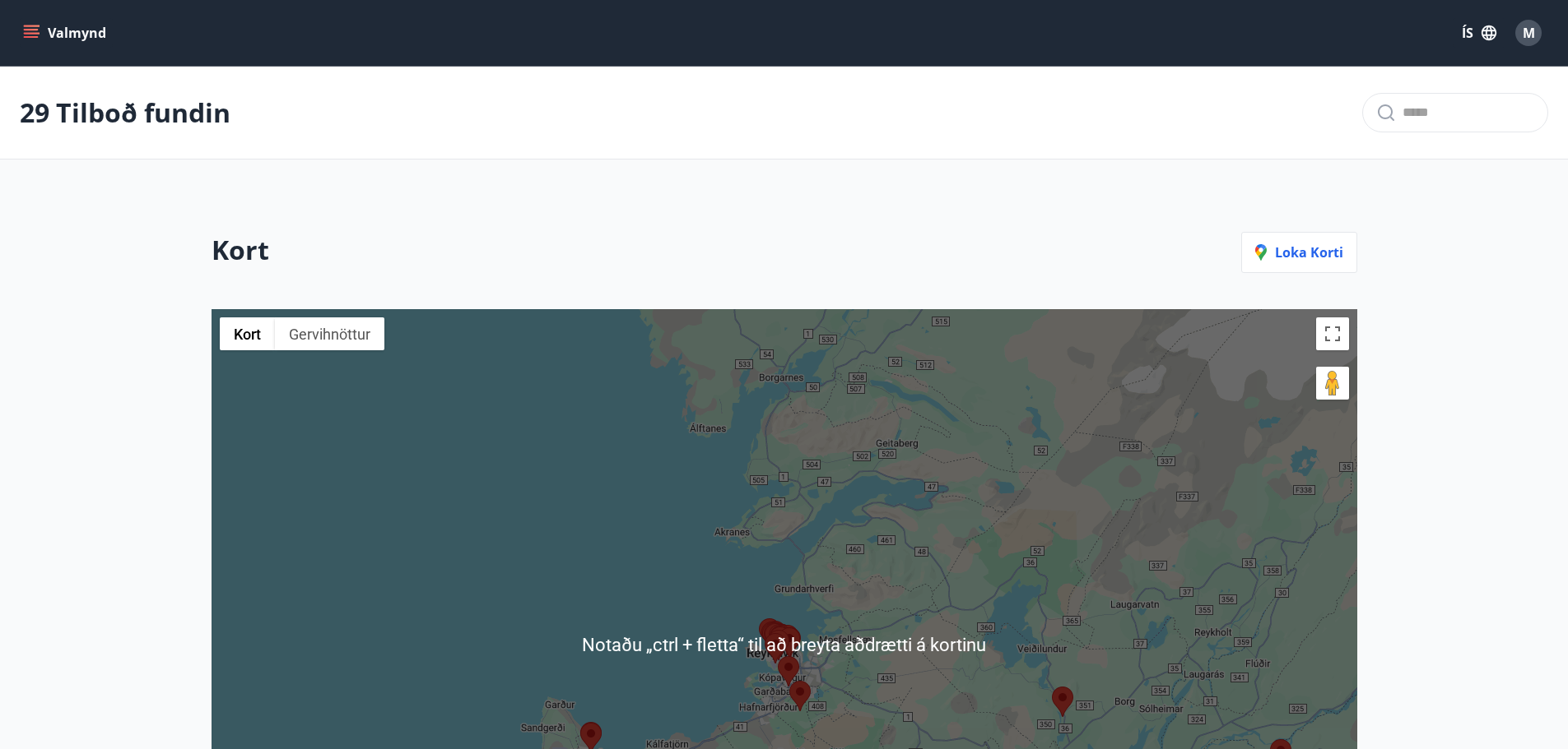
click at [32, 44] on button "Valmynd" at bounding box center [66, 33] width 93 height 30
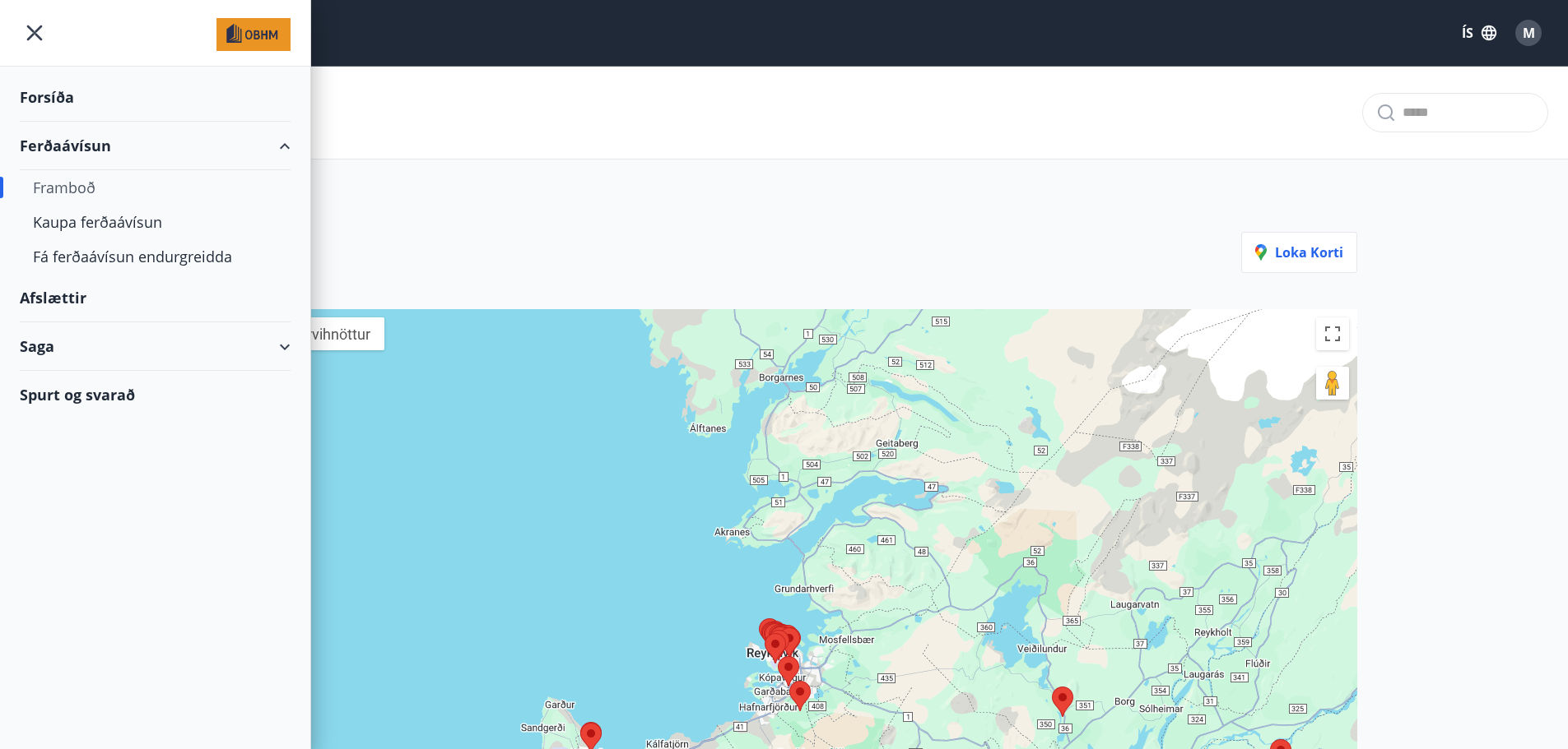
click at [79, 181] on div "Framboð" at bounding box center [154, 187] width 244 height 34
click at [80, 191] on div "Framboð" at bounding box center [154, 187] width 244 height 34
click at [65, 138] on div "Ferðaávísun" at bounding box center [155, 146] width 271 height 49
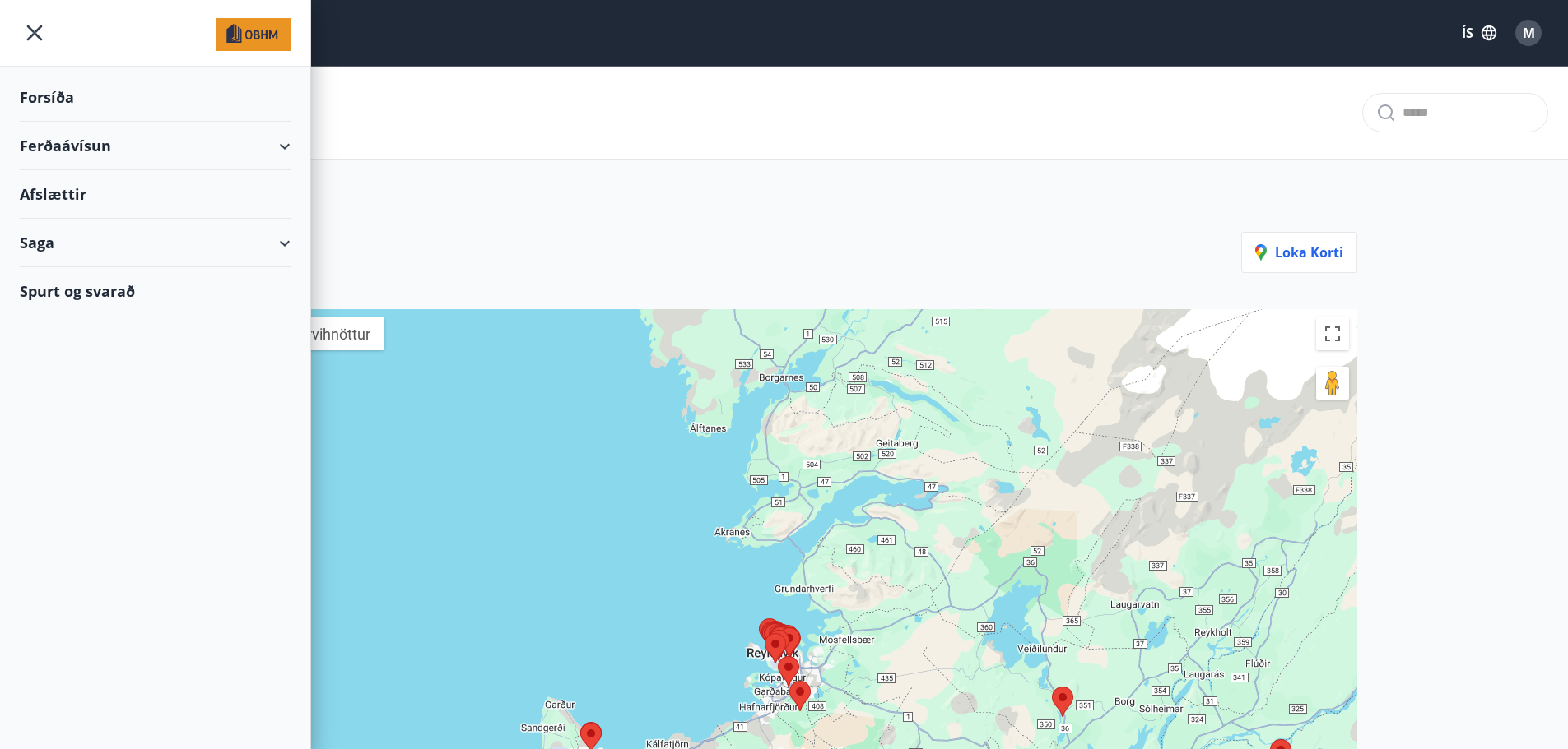
click at [65, 138] on div "Ferðaávísun" at bounding box center [155, 146] width 271 height 49
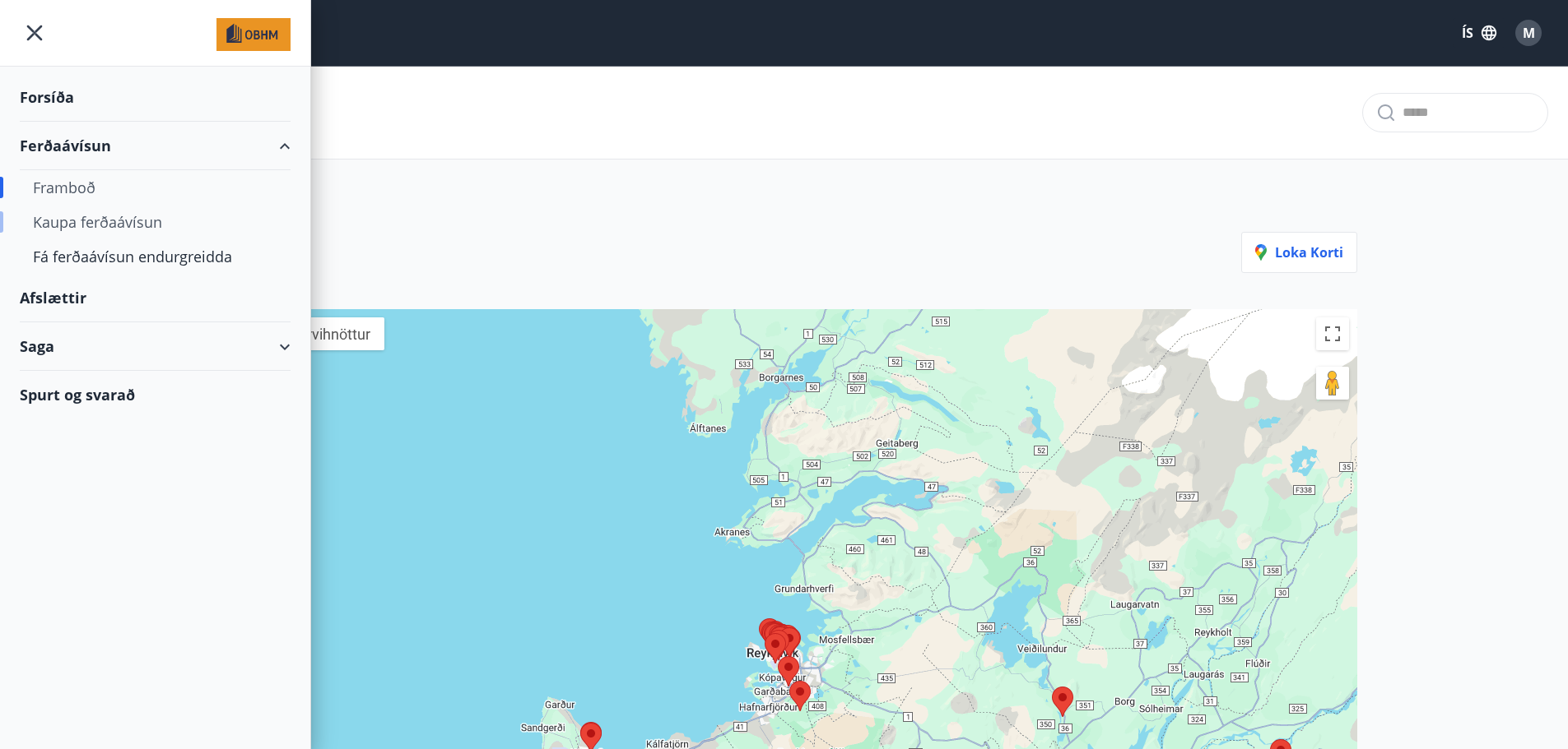
click at [80, 223] on div "Kaupa ferðaávísun" at bounding box center [154, 222] width 244 height 34
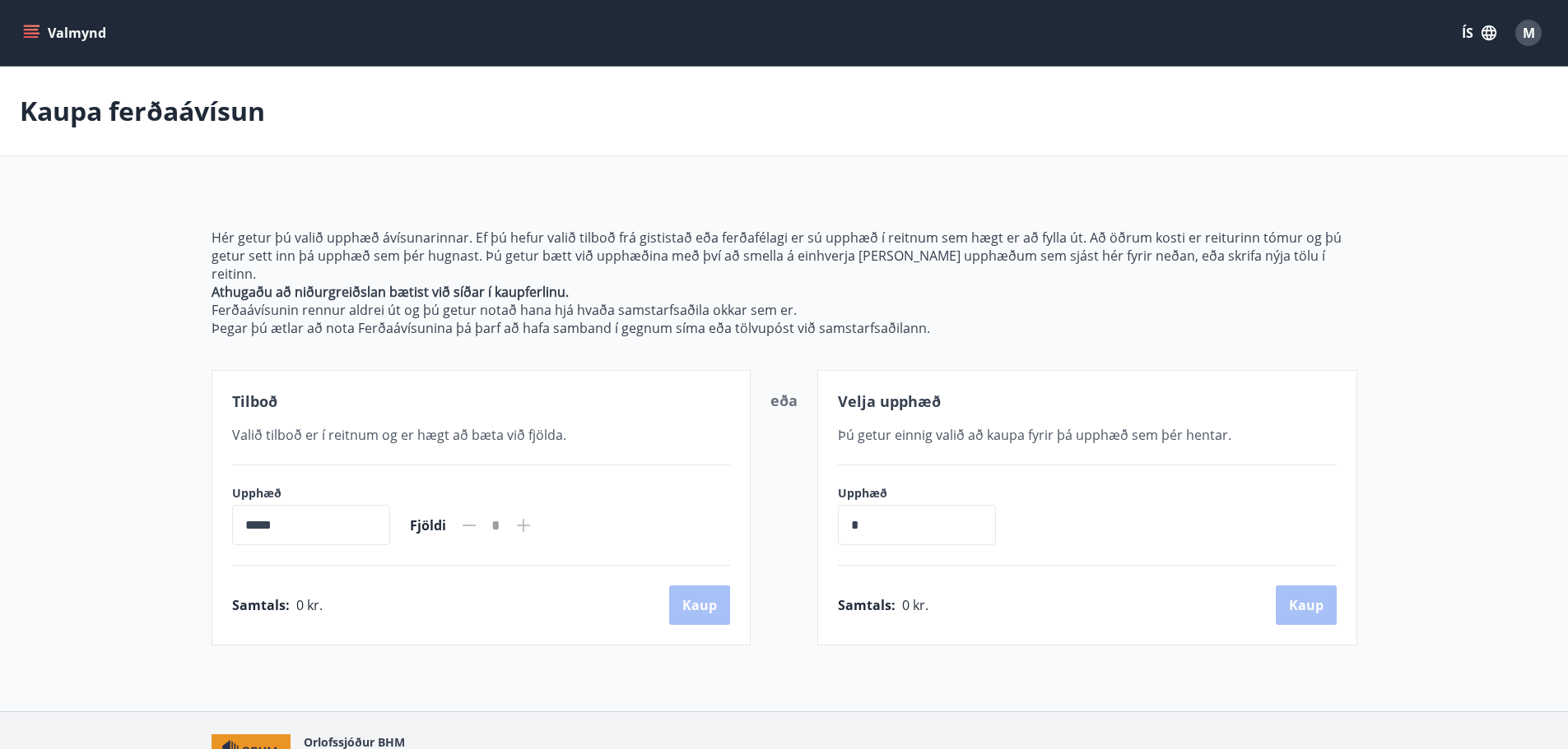
click at [23, 33] on icon "menu" at bounding box center [31, 33] width 16 height 16
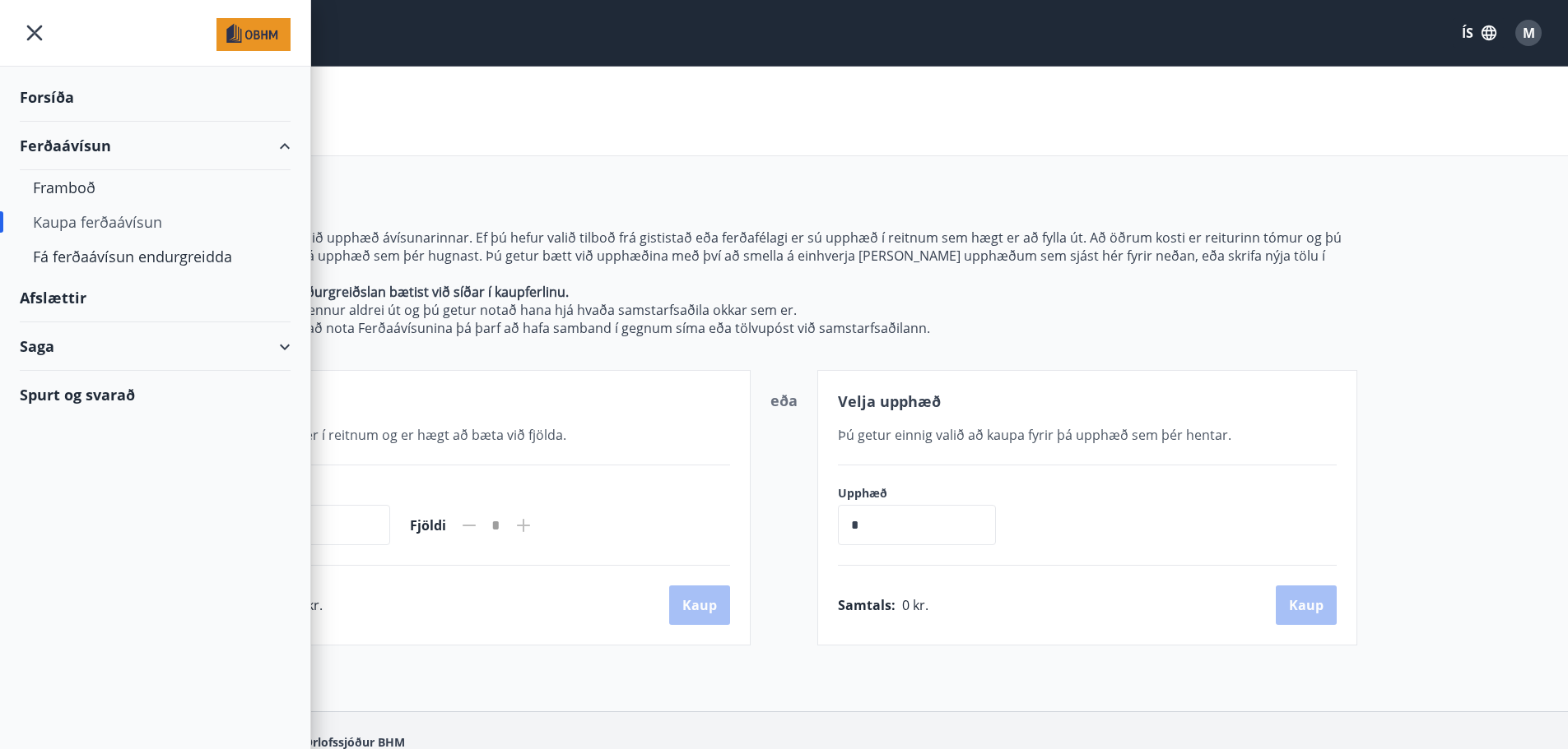
click at [264, 355] on div "Saga" at bounding box center [155, 347] width 271 height 49
click at [107, 389] on div "Ferðaávísun" at bounding box center [154, 388] width 244 height 34
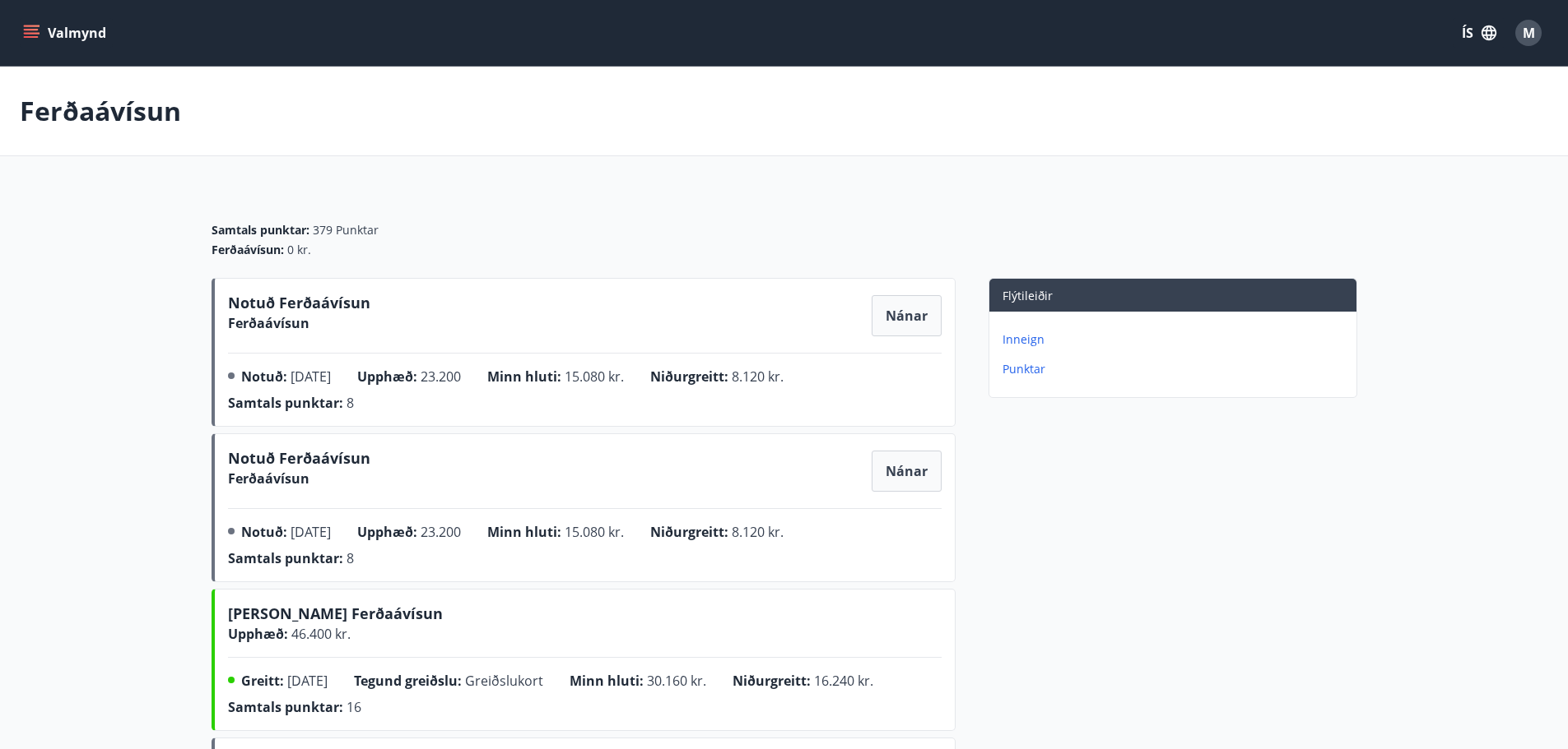
click at [921, 323] on span "Nánar" at bounding box center [906, 315] width 42 height 18
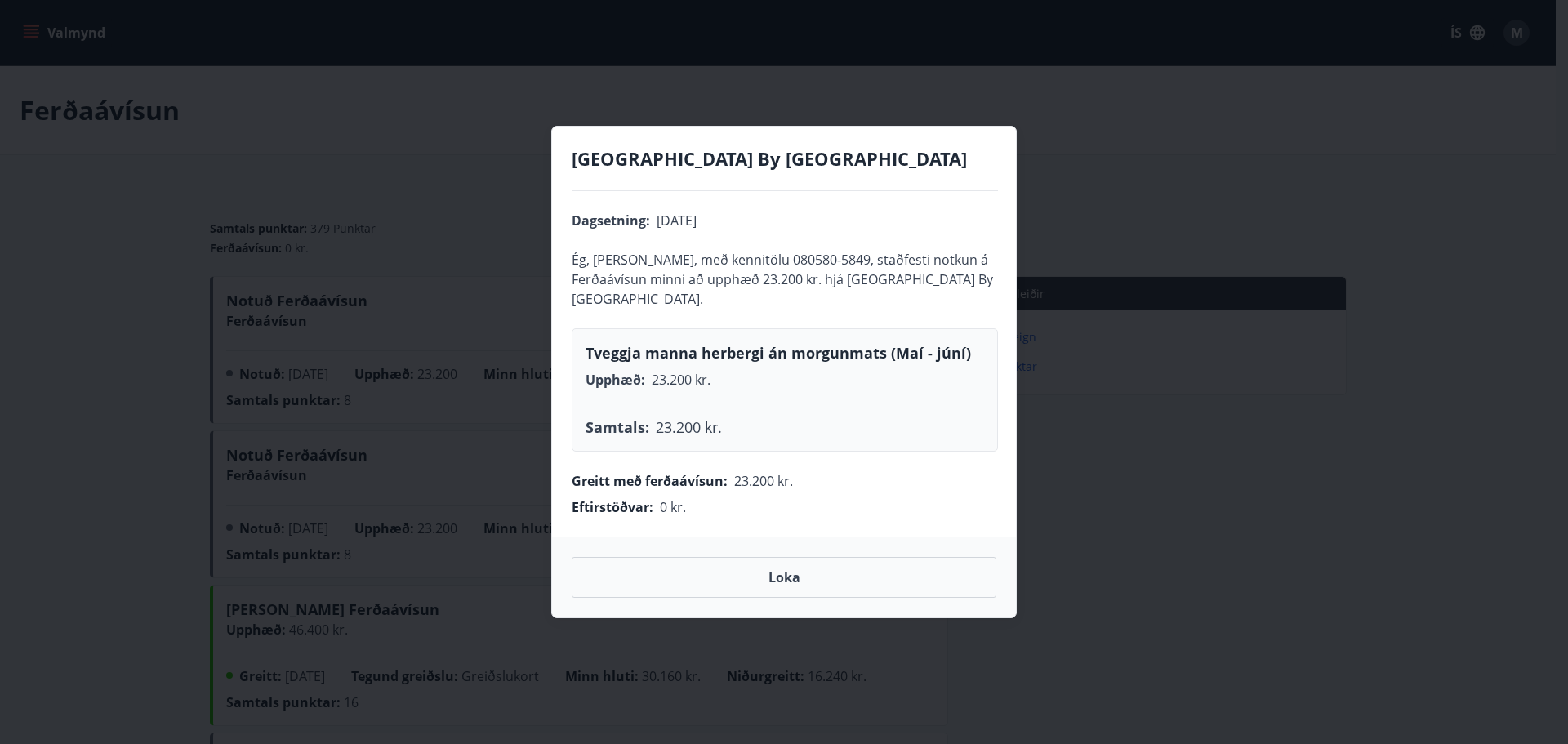
click at [1219, 372] on div "[GEOGRAPHIC_DATA] By [GEOGRAPHIC_DATA] Dagsetning : [DATE] Ég, [PERSON_NAME], m…" at bounding box center [784, 372] width 1568 height 744
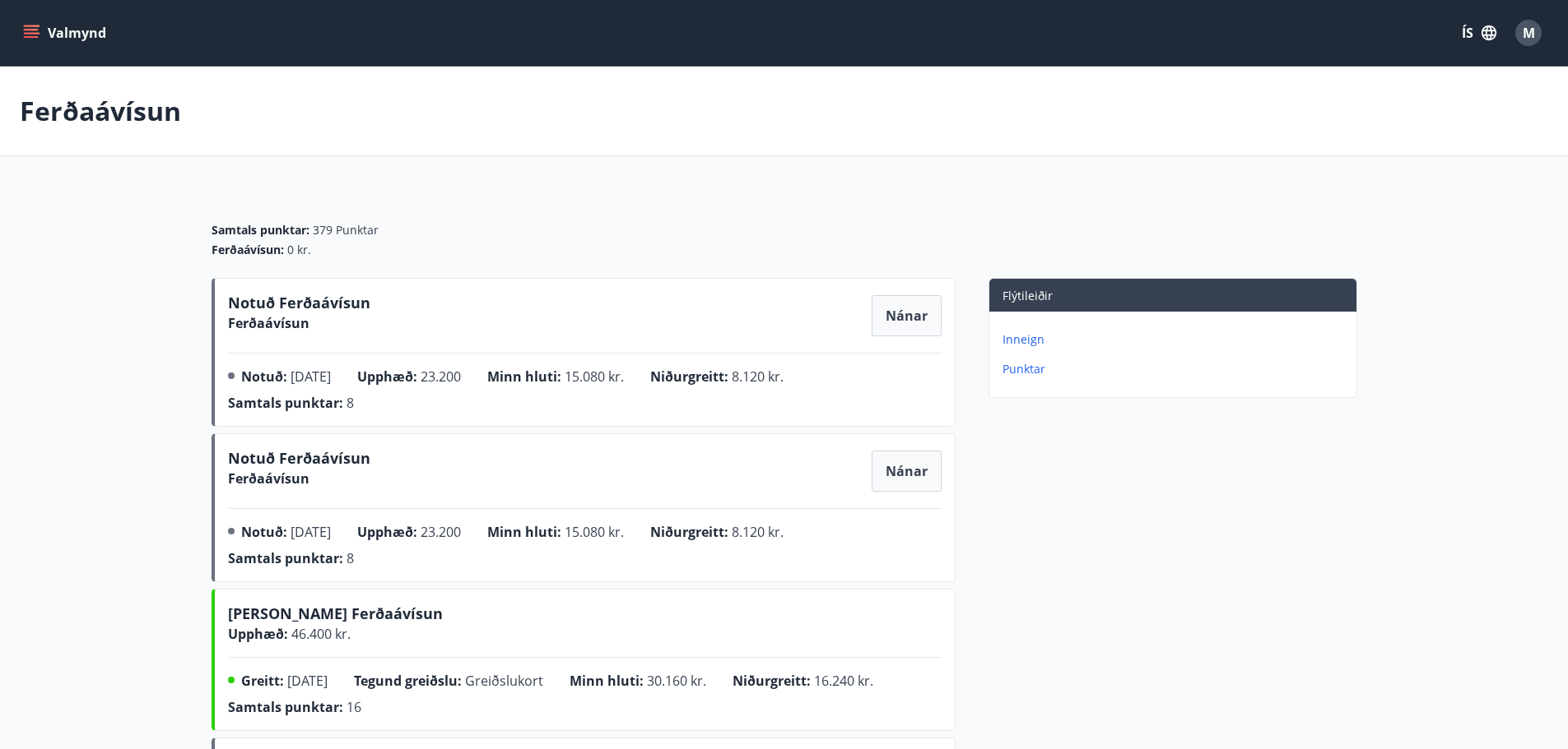
click at [923, 469] on span "Nánar" at bounding box center [906, 471] width 42 height 18
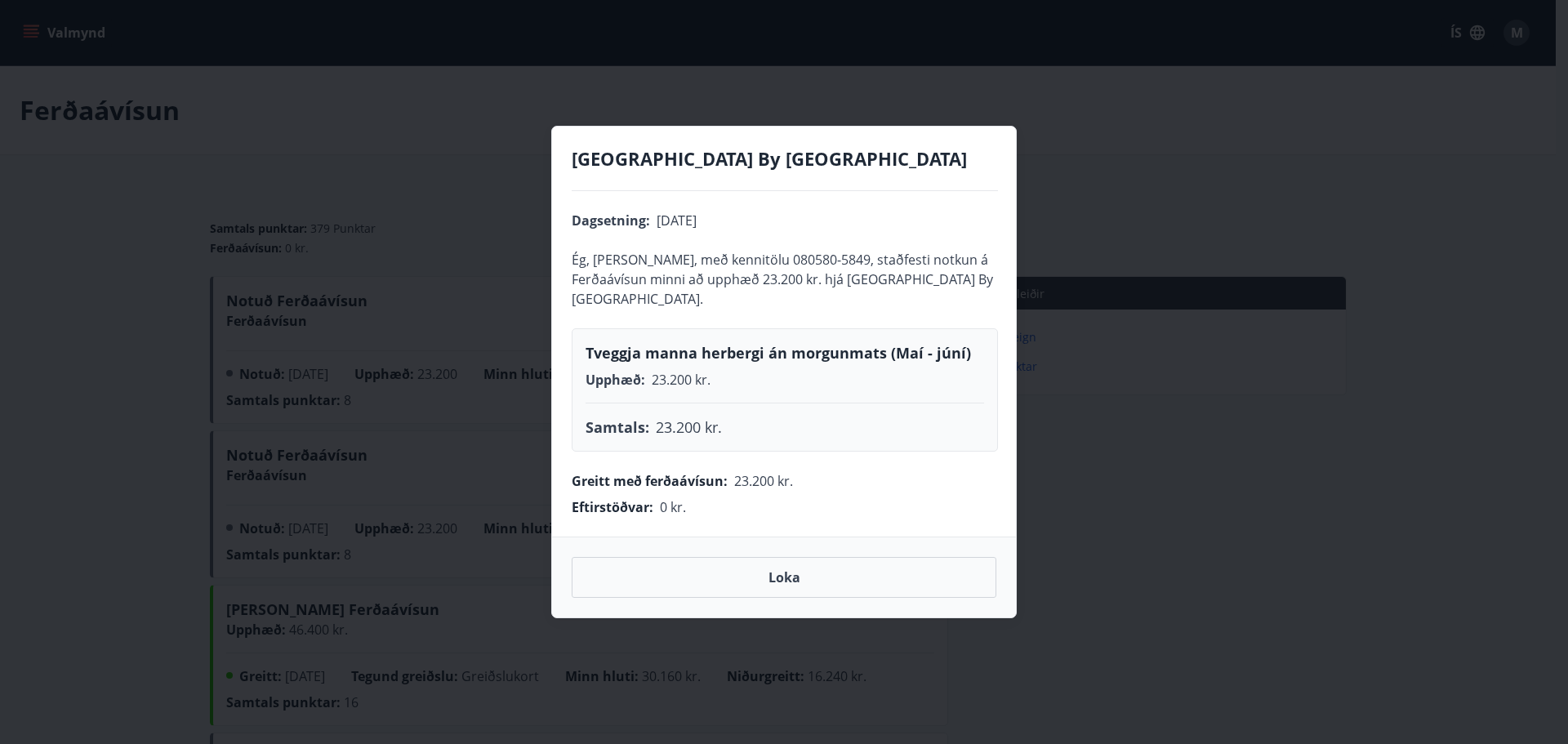
click at [1107, 471] on div "[GEOGRAPHIC_DATA] By [GEOGRAPHIC_DATA] Dagsetning : [DATE] Ég, [PERSON_NAME], m…" at bounding box center [784, 372] width 1568 height 744
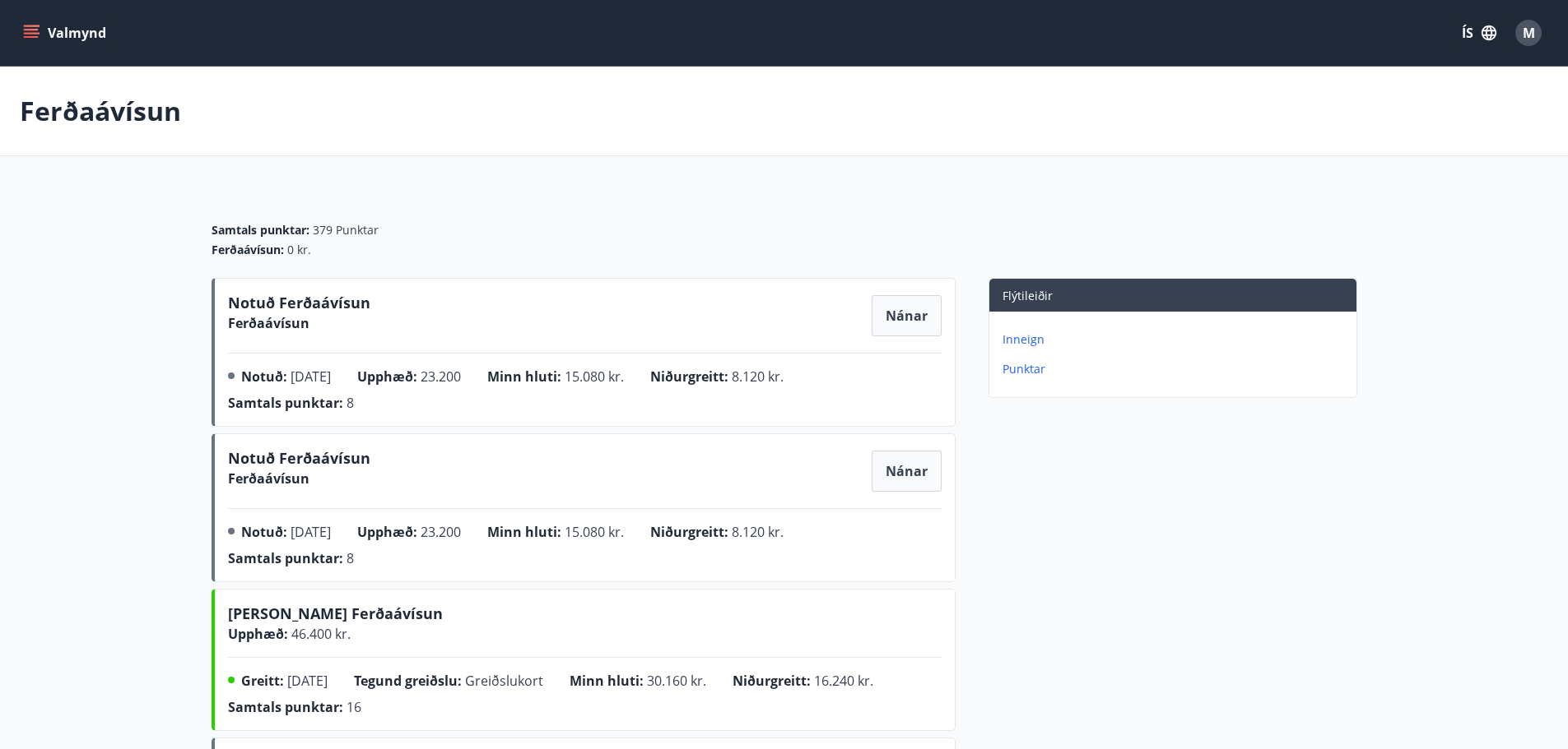
click at [29, 34] on icon "menu" at bounding box center [31, 33] width 16 height 16
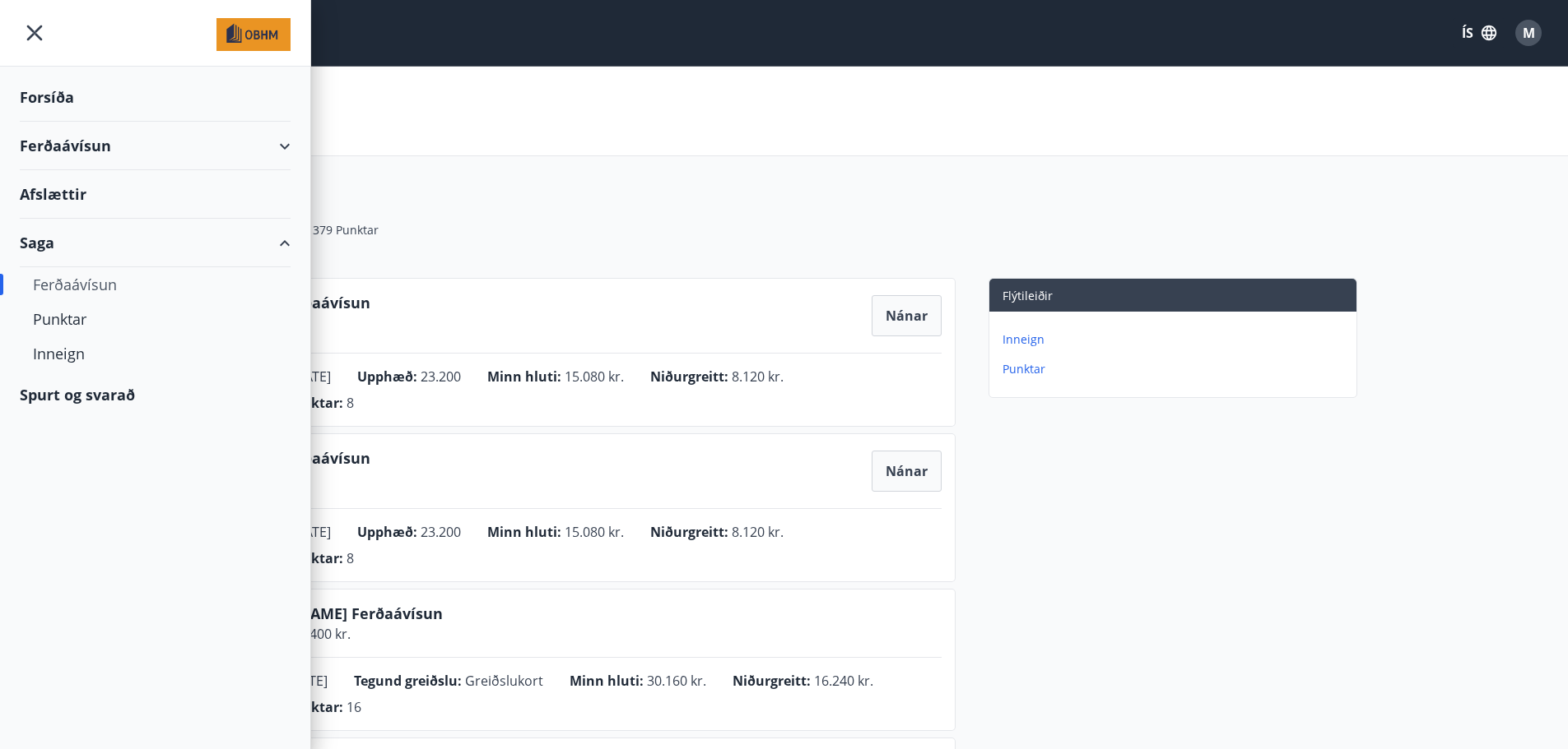
click at [75, 140] on div "Ferðaávísun" at bounding box center [155, 146] width 271 height 49
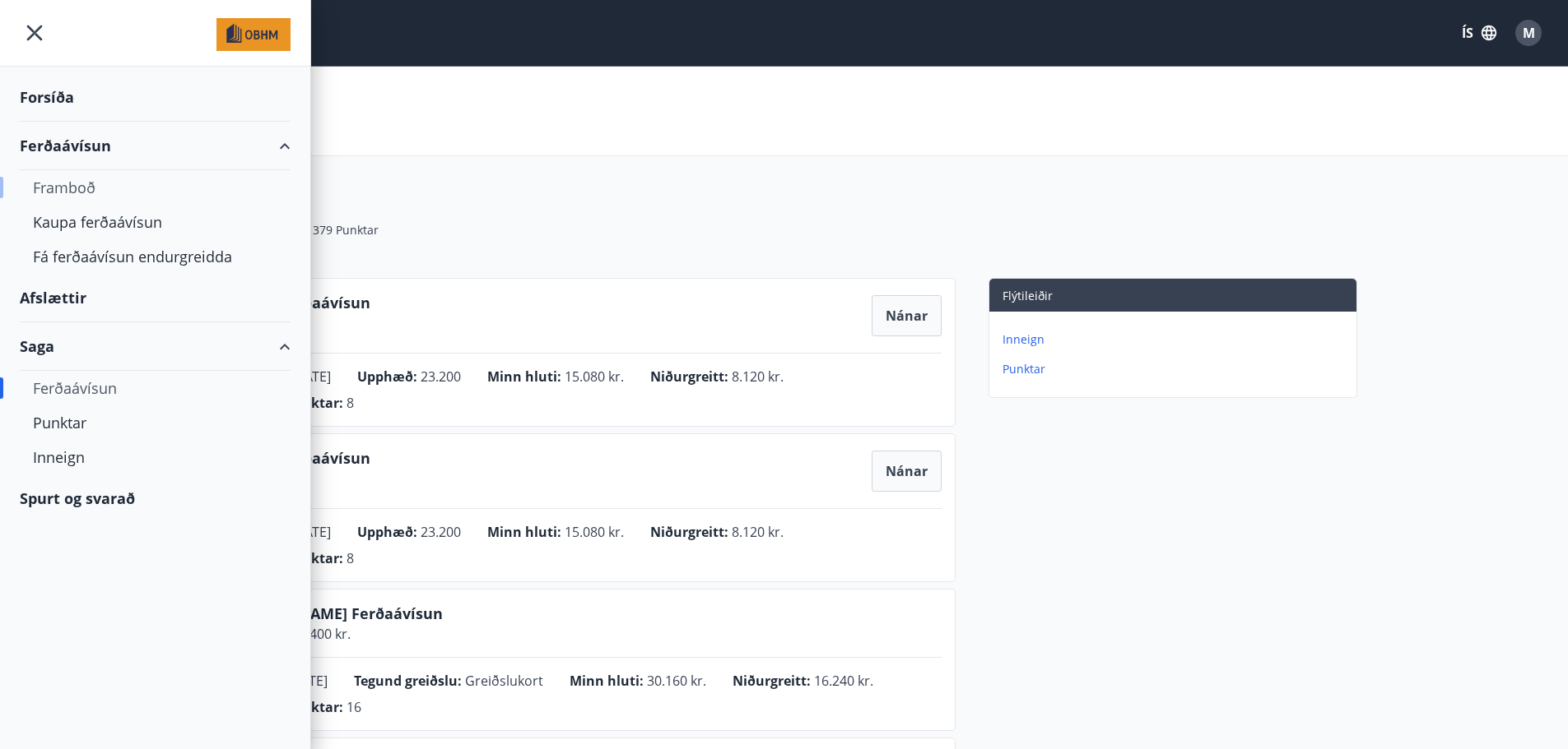
click at [75, 180] on div "Framboð" at bounding box center [154, 187] width 244 height 34
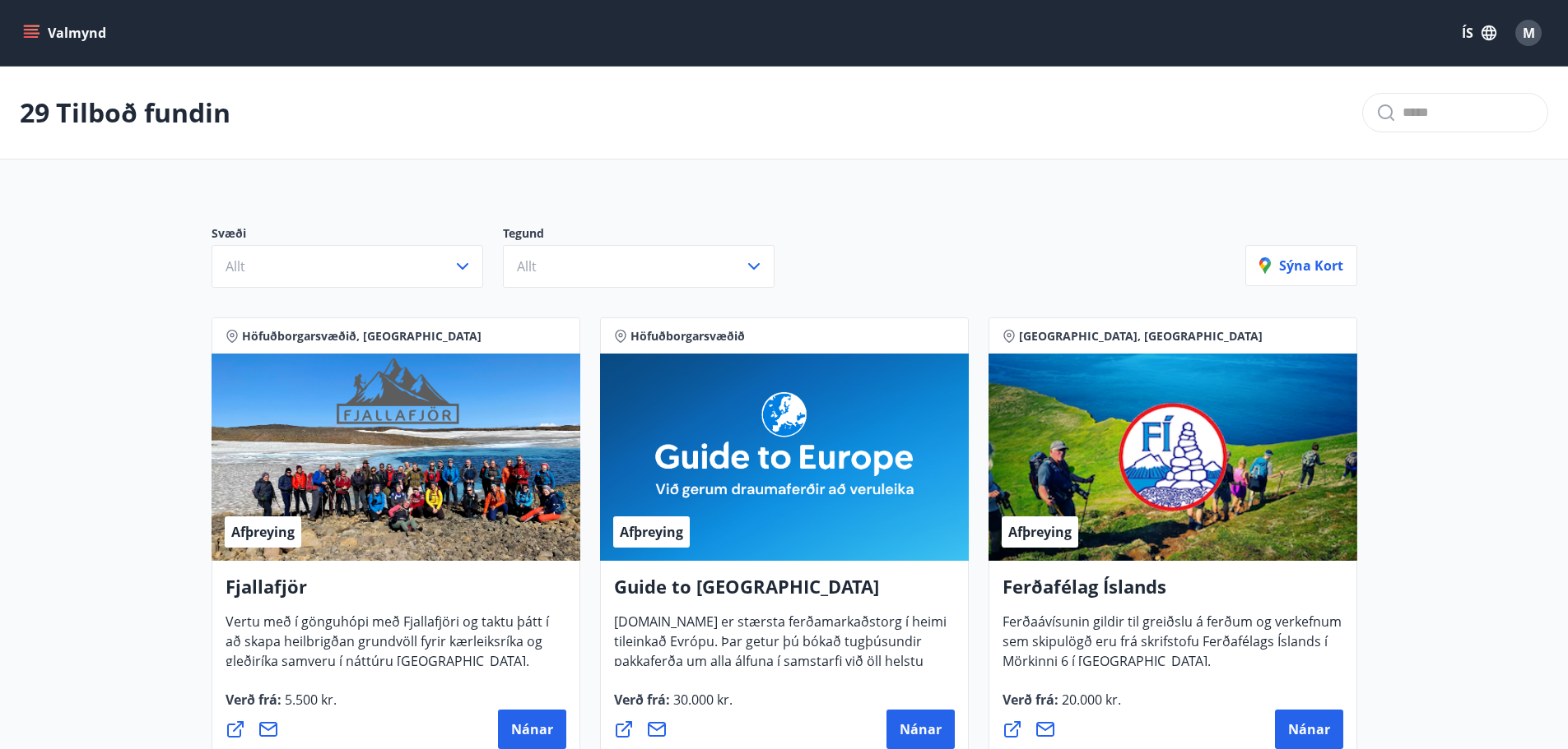
click at [782, 275] on div "Tegund Allt" at bounding box center [648, 256] width 291 height 62
click at [745, 269] on icon "button" at bounding box center [754, 266] width 20 height 20
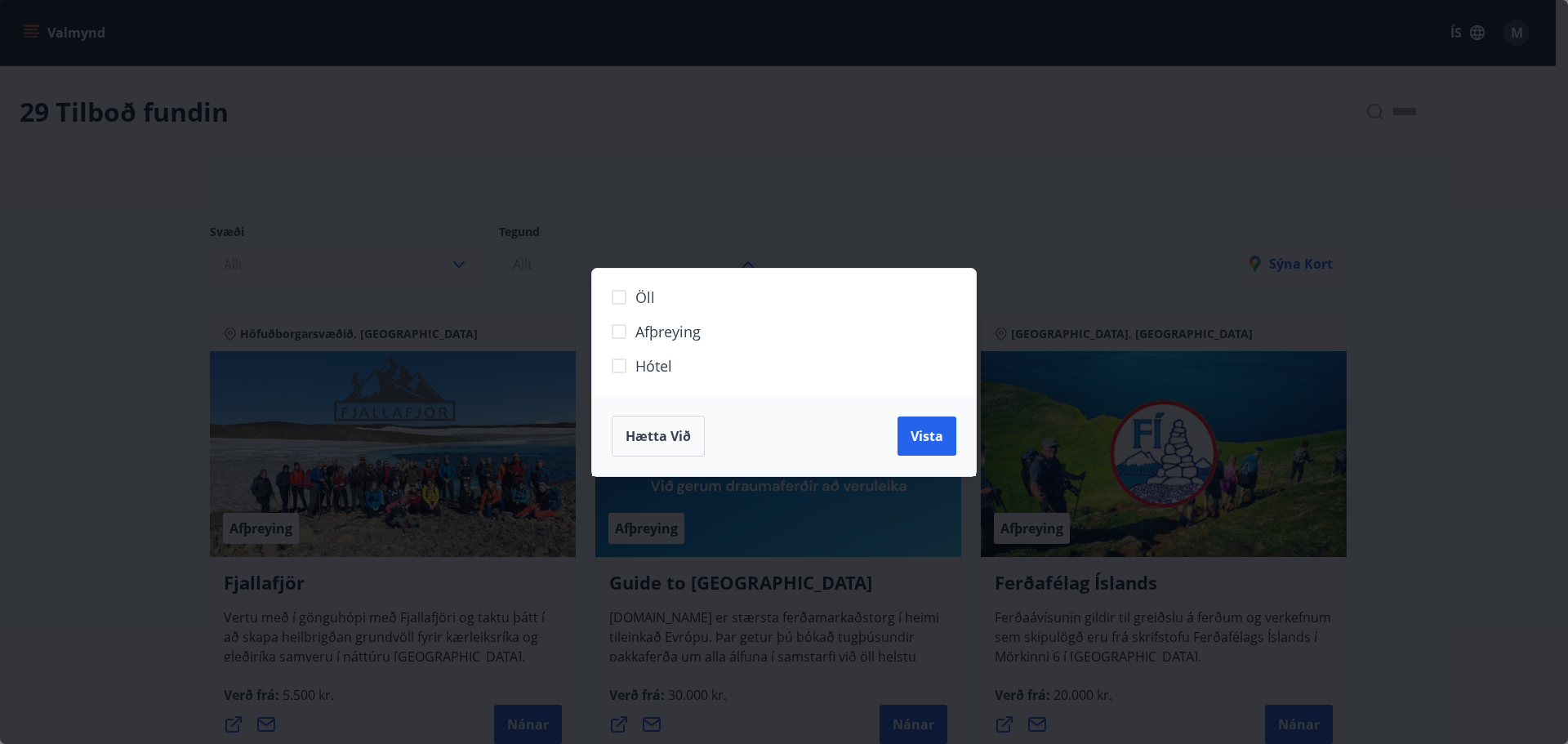
click at [640, 365] on span "Hótel" at bounding box center [654, 366] width 37 height 21
click at [922, 435] on span "Vista" at bounding box center [927, 436] width 32 height 18
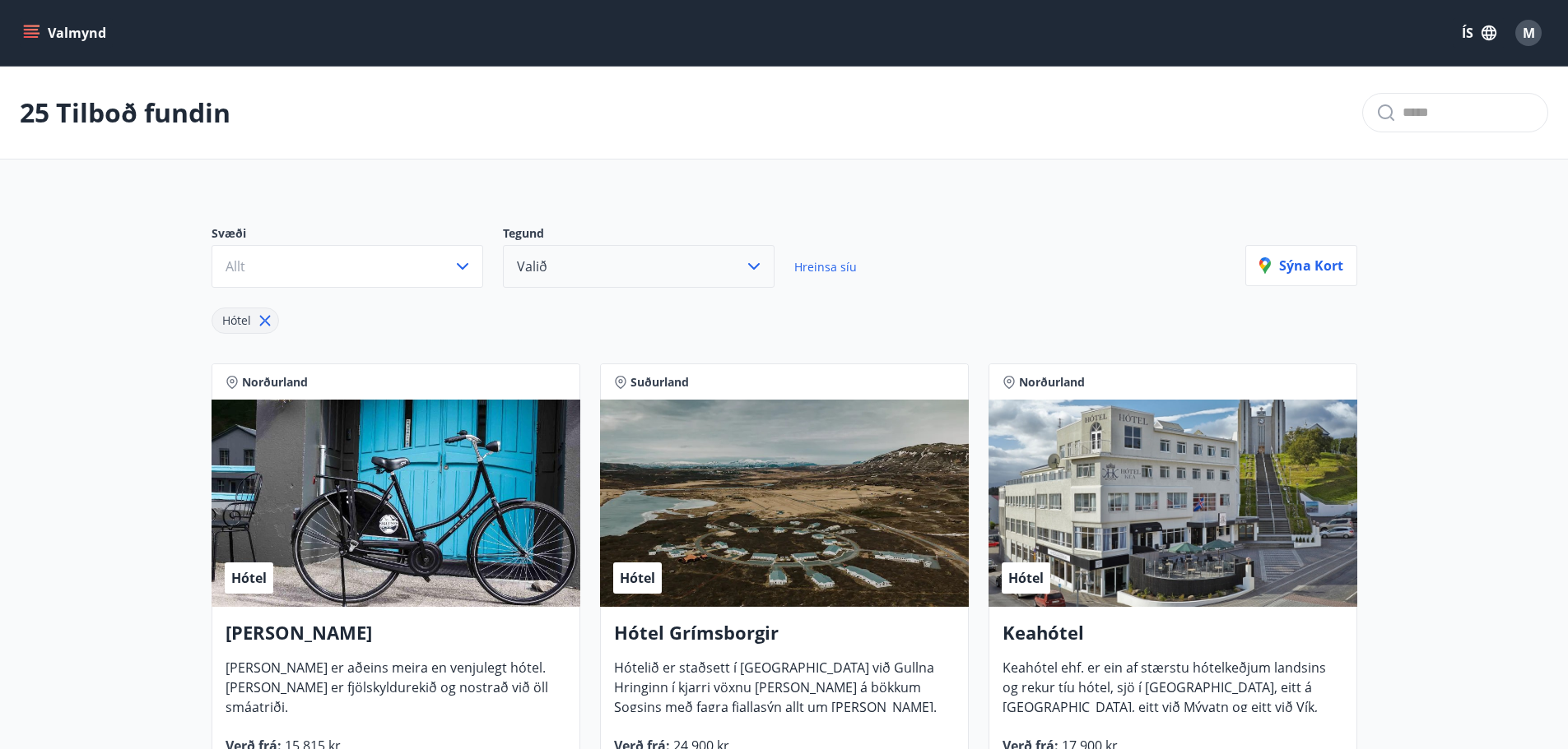
click at [24, 27] on icon "menu" at bounding box center [33, 27] width 18 height 2
click at [455, 77] on div "25 Tilboð fundin" at bounding box center [784, 113] width 1568 height 93
click at [47, 31] on button "Valmynd" at bounding box center [66, 33] width 93 height 30
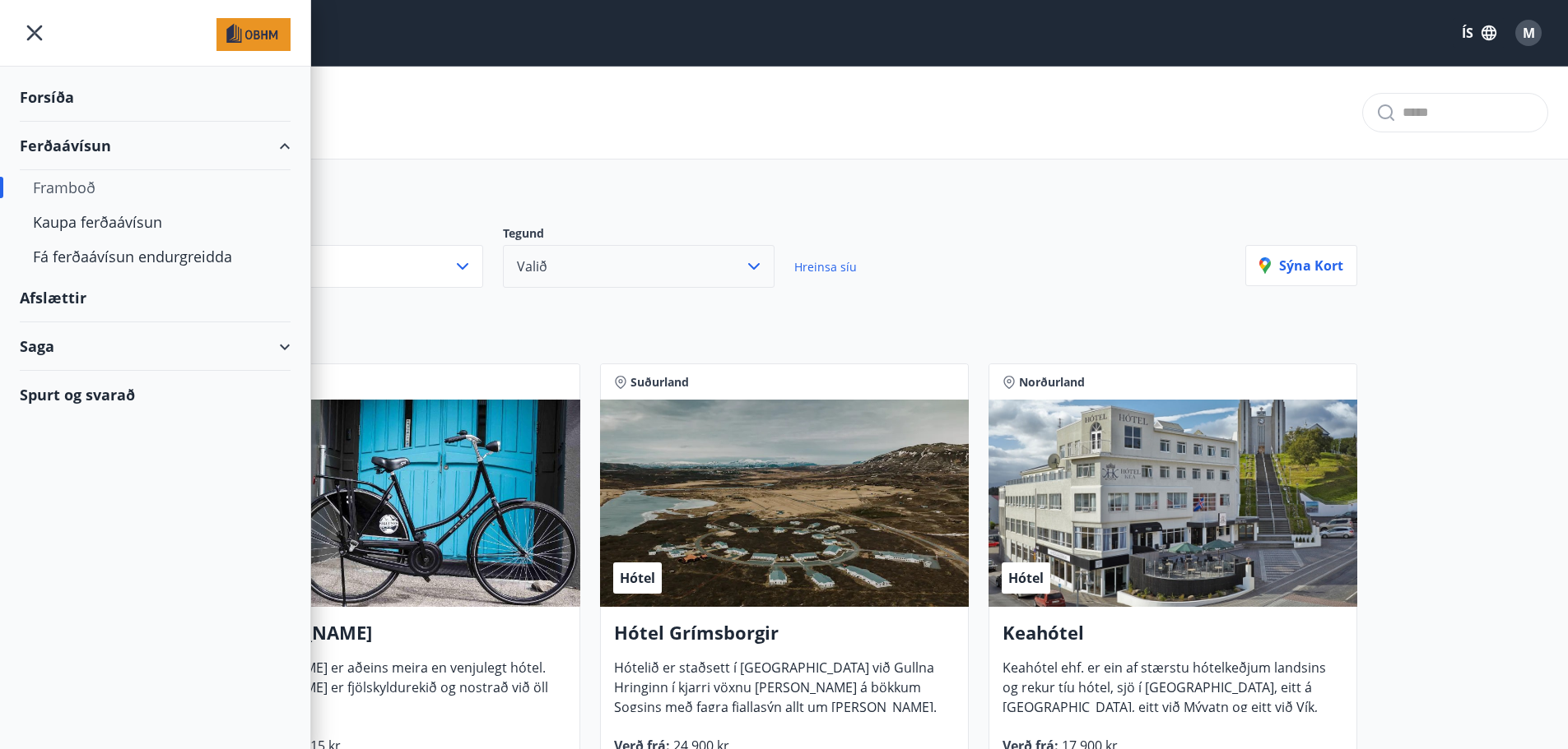
click at [104, 395] on div "Spurt og svarað" at bounding box center [155, 395] width 271 height 48
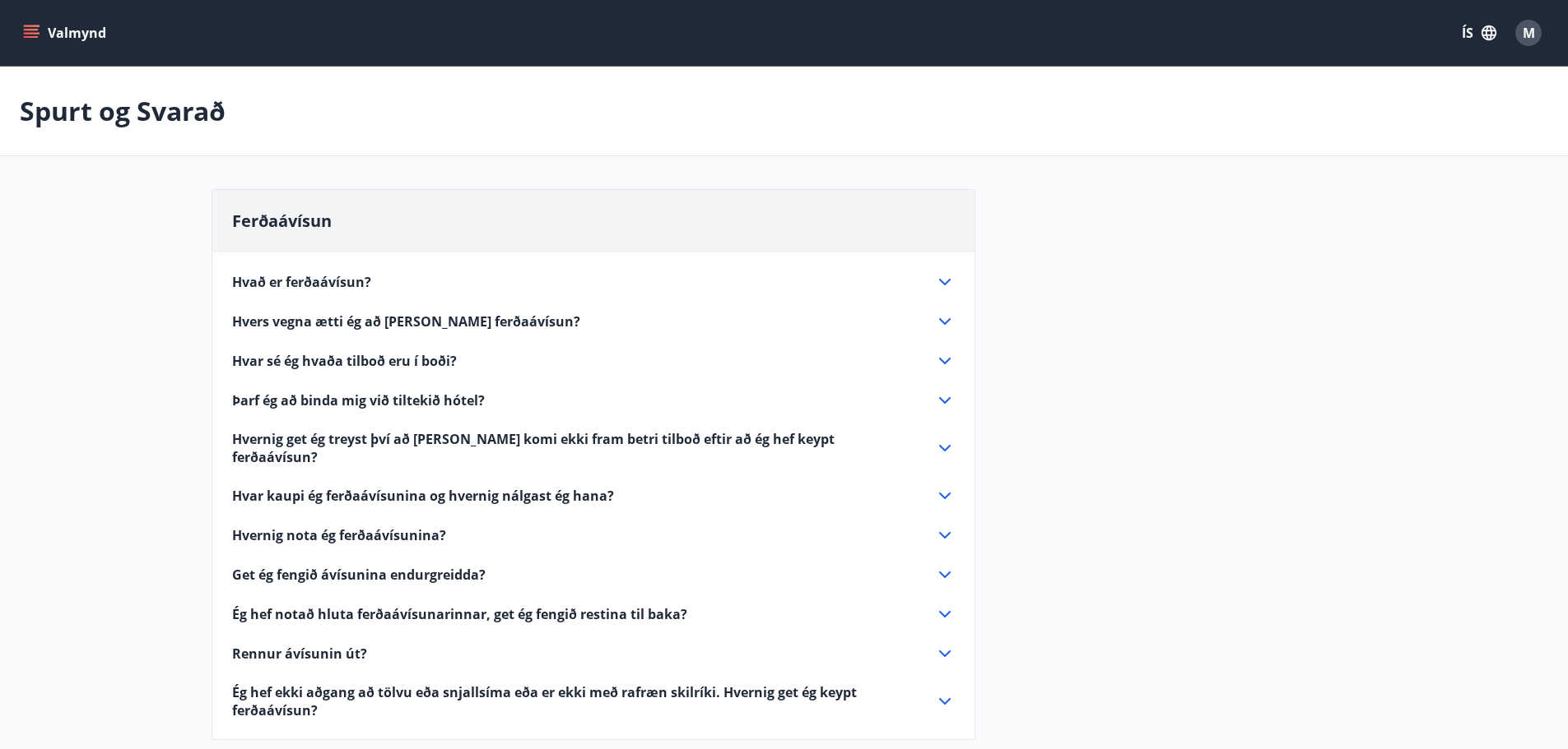
click at [942, 276] on icon at bounding box center [945, 282] width 20 height 20
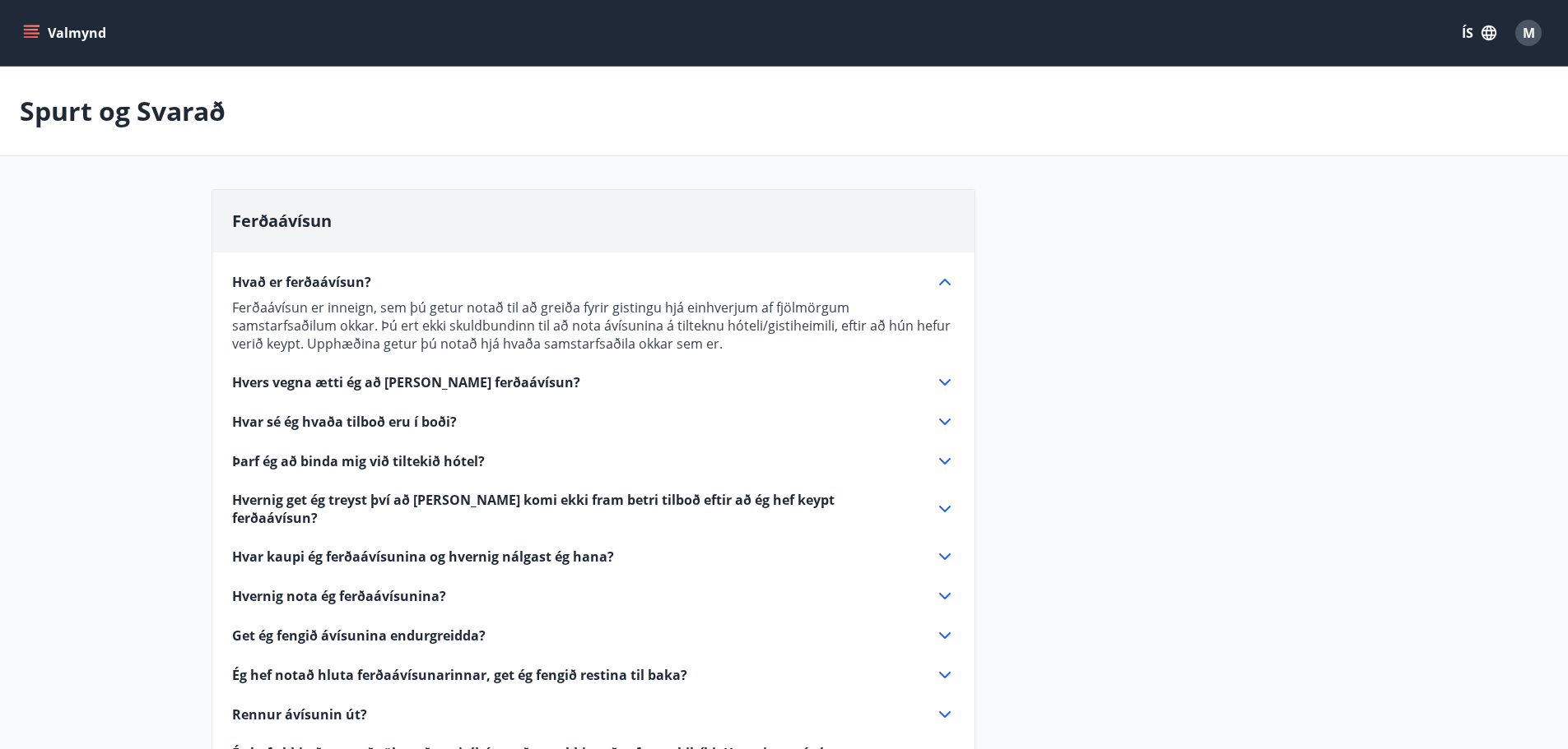
scroll to position [82, 0]
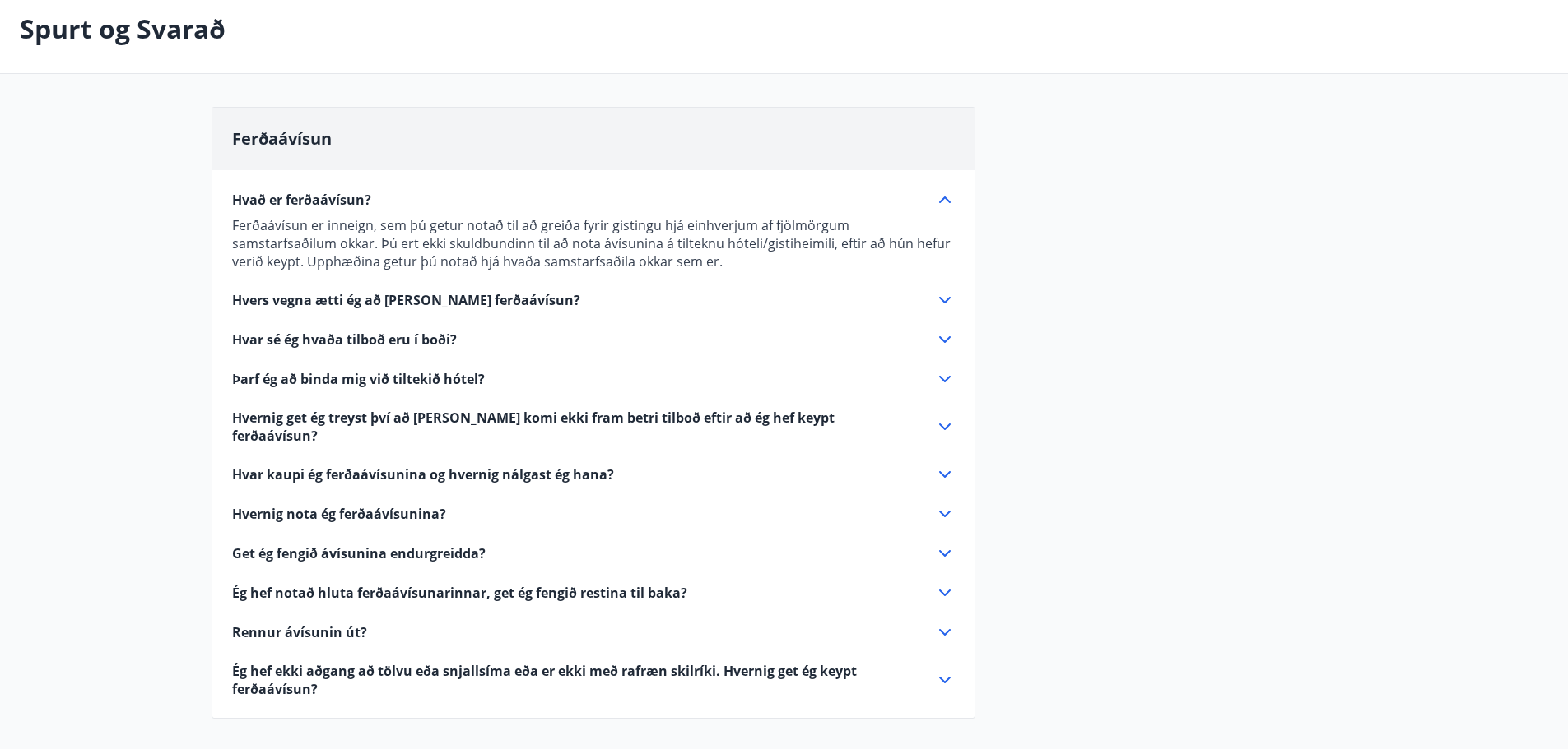
click at [944, 372] on icon at bounding box center [945, 378] width 20 height 20
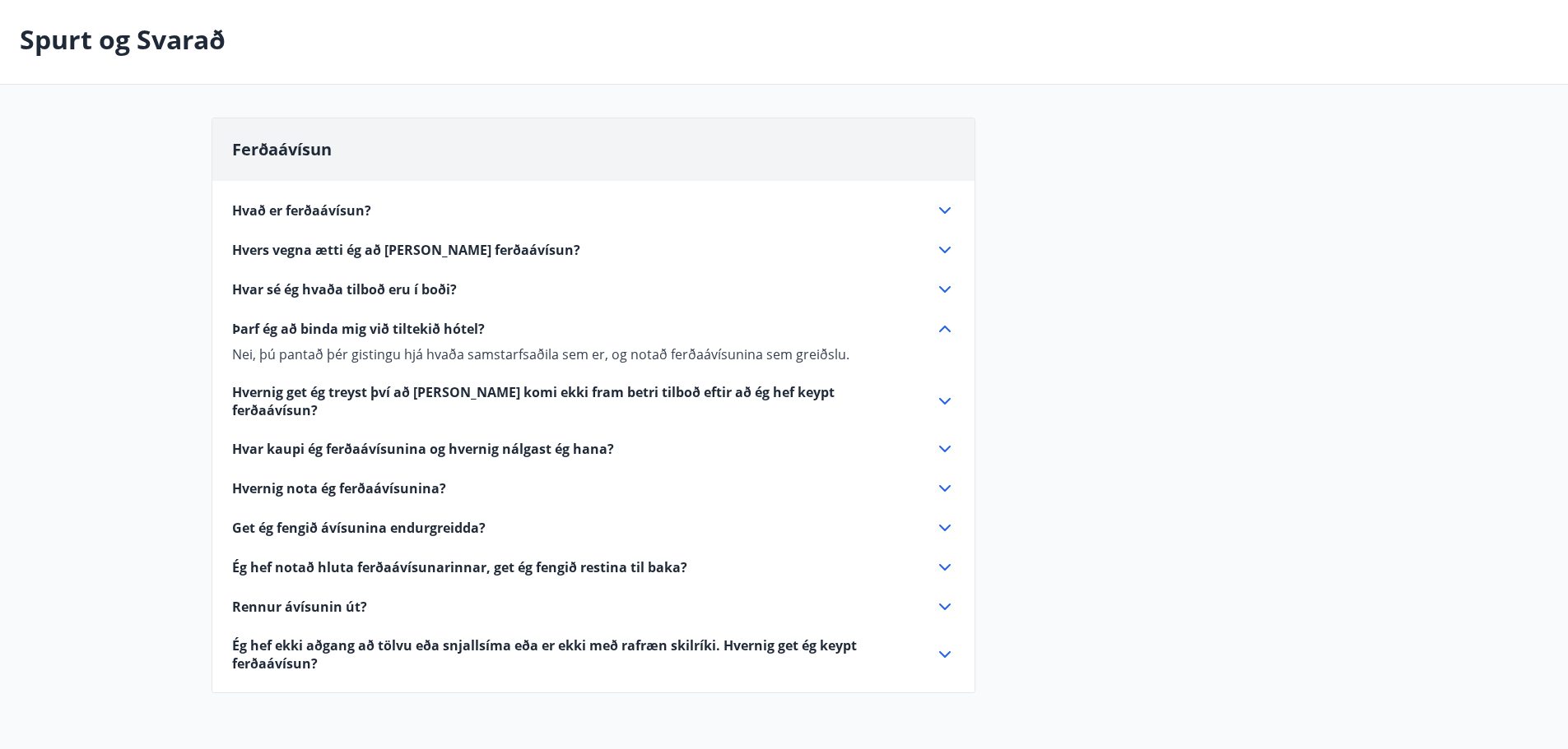
scroll to position [0, 0]
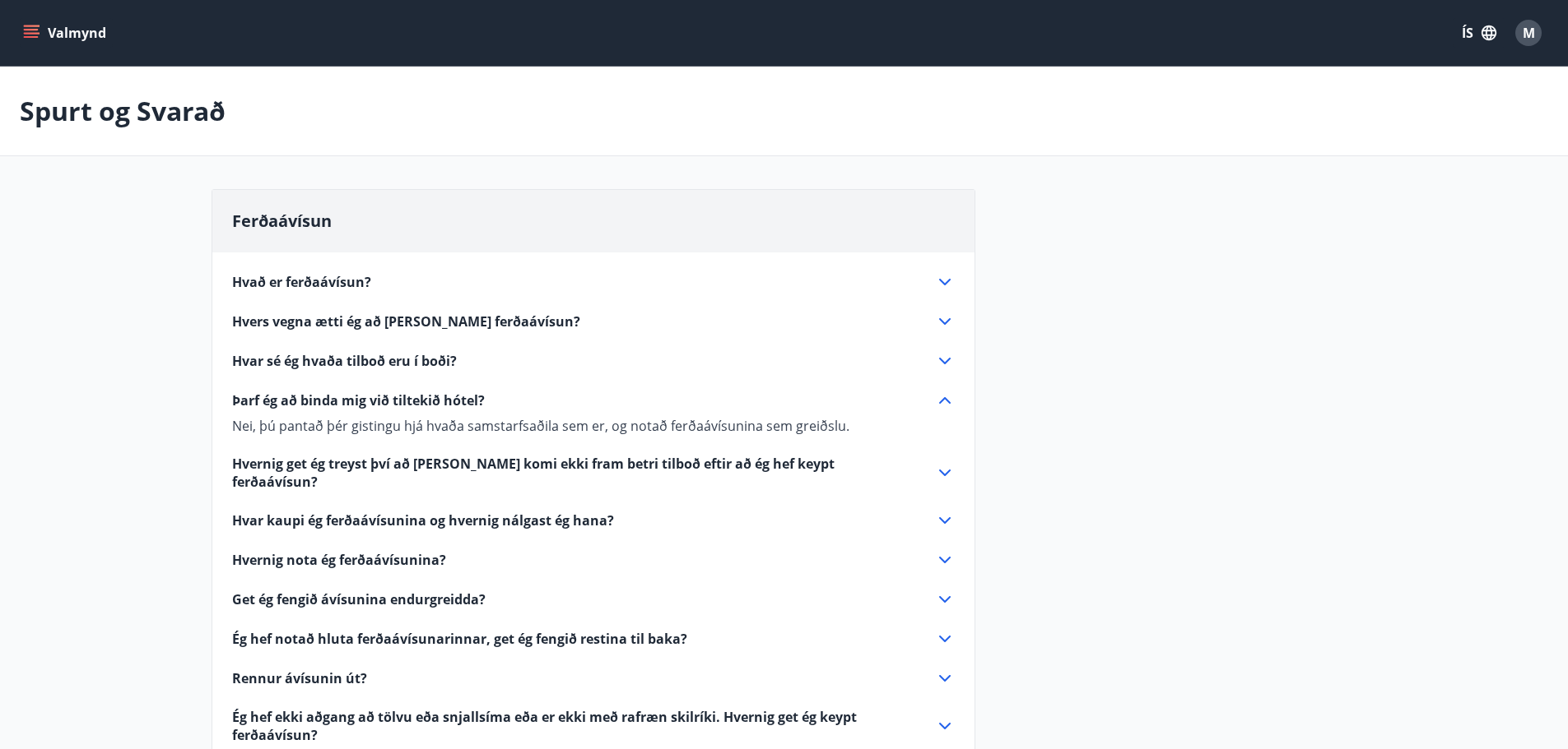
click at [37, 26] on icon "menu" at bounding box center [33, 27] width 18 height 2
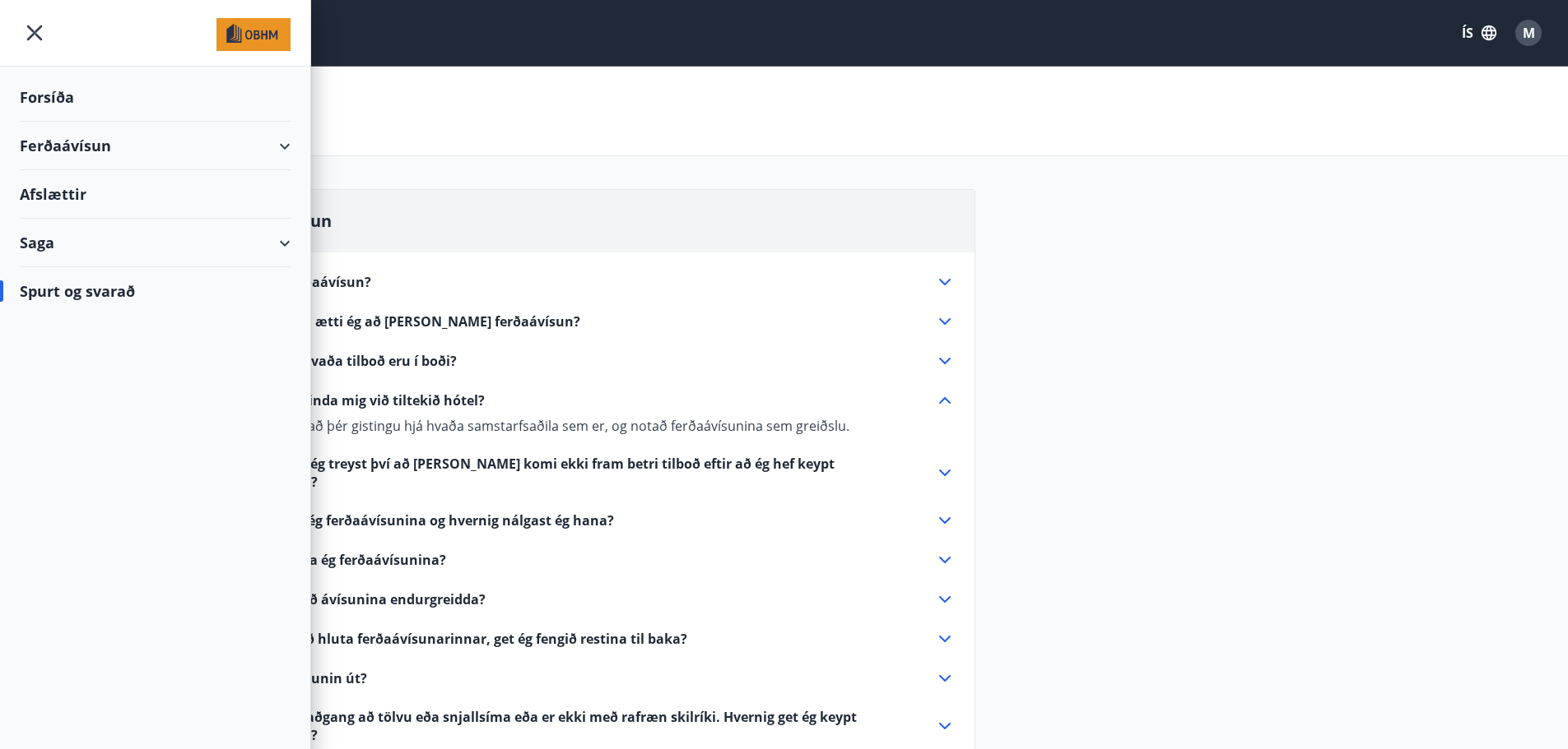
click at [90, 295] on div "Spurt og svarað" at bounding box center [155, 291] width 271 height 48
click at [277, 247] on div "Saga" at bounding box center [155, 243] width 271 height 49
click at [131, 292] on div "Ferðaávísun" at bounding box center [154, 284] width 244 height 34
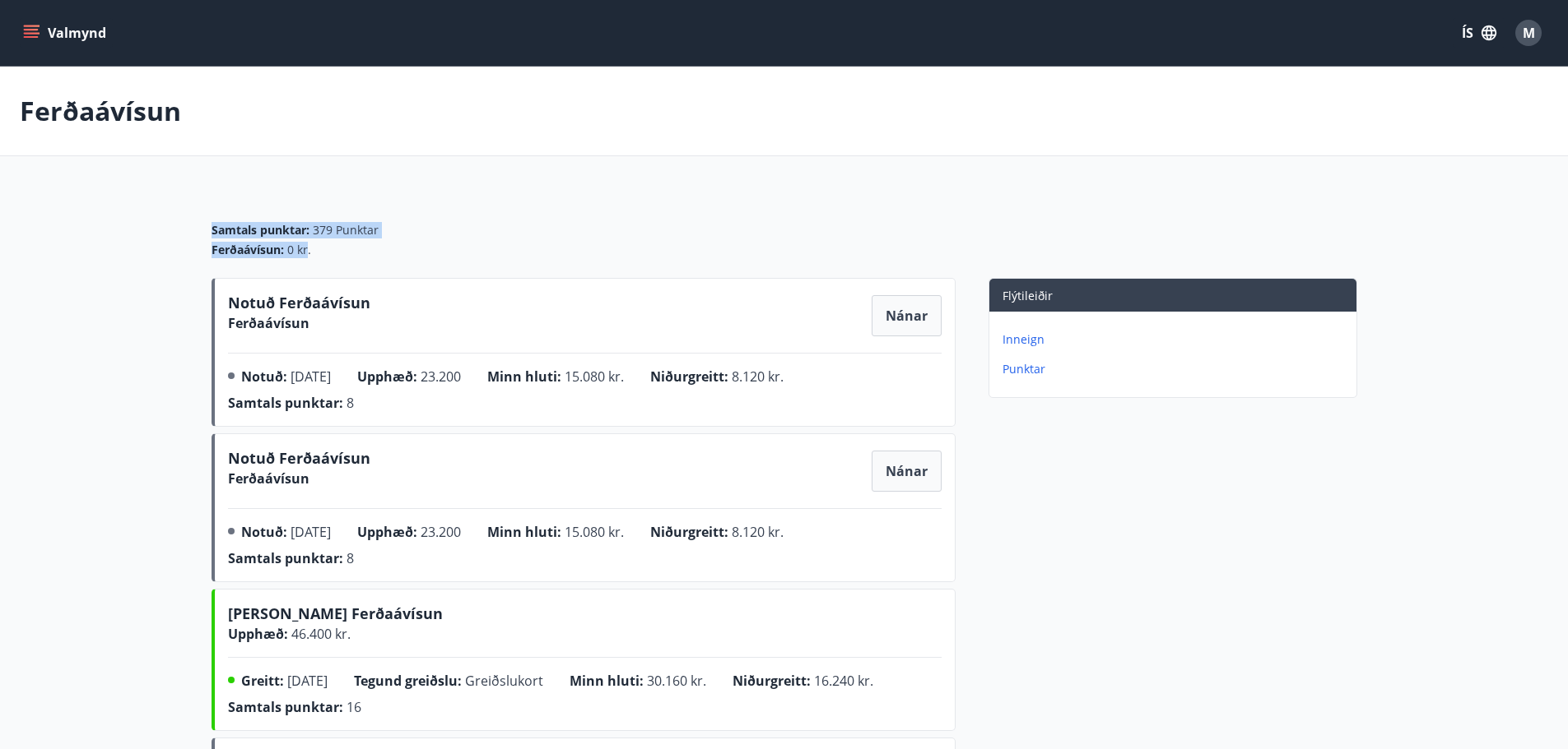
drag, startPoint x: 307, startPoint y: 248, endPoint x: 170, endPoint y: 217, distance: 140.5
click at [170, 217] on main "Ferðaávísun Samtals punktar : 379 Punktar Ferðaávísun : 0 kr. Notuð Ferðaávísun…" at bounding box center [784, 706] width 1568 height 1280
click at [537, 186] on main "Ferðaávísun Samtals punktar : 379 Punktar Ferðaávísun : 0 kr. Notuð Ferðaávísun…" at bounding box center [784, 706] width 1568 height 1280
click at [1011, 347] on p "Inneign" at bounding box center [1176, 339] width 348 height 16
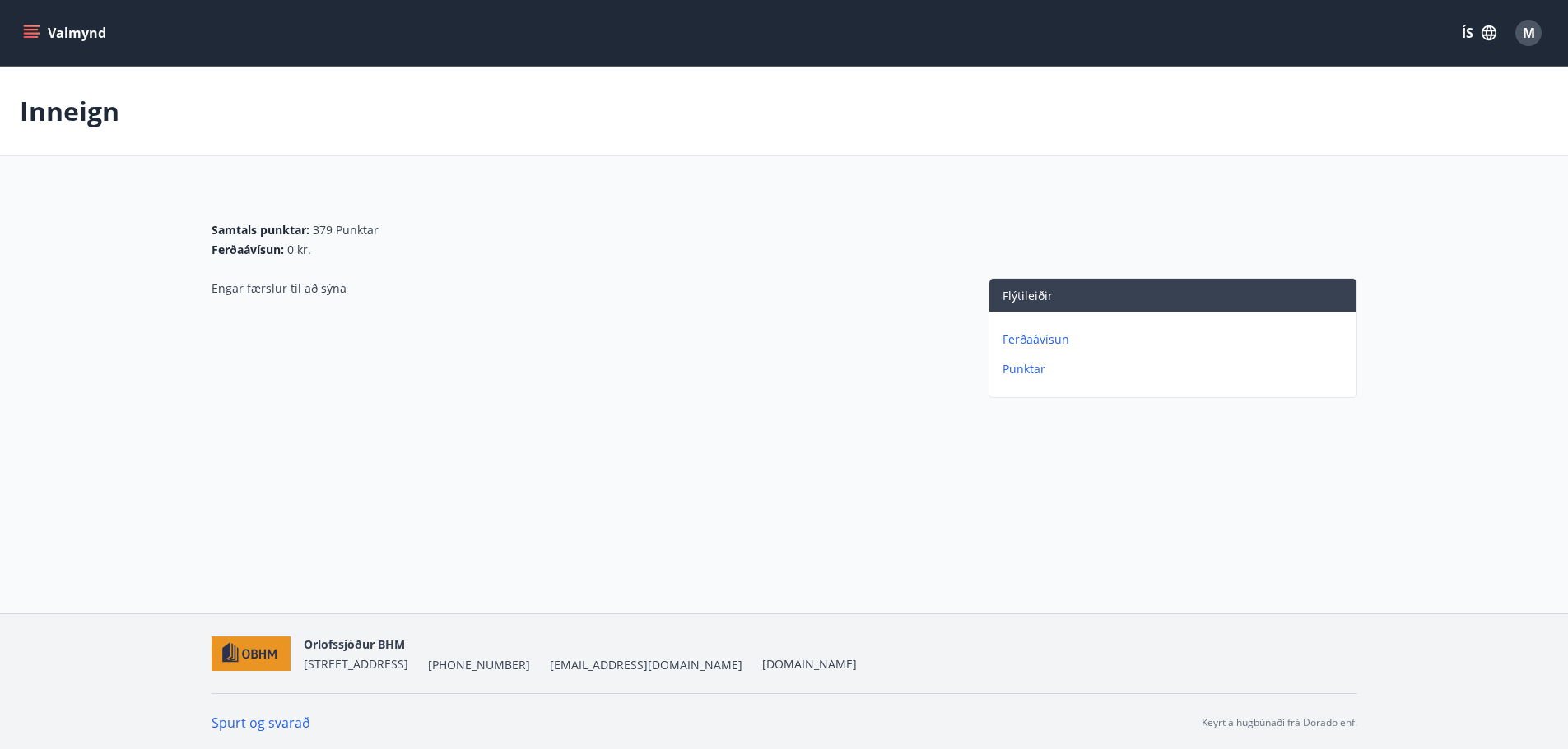
click at [1017, 363] on p "Punktar" at bounding box center [1176, 369] width 348 height 16
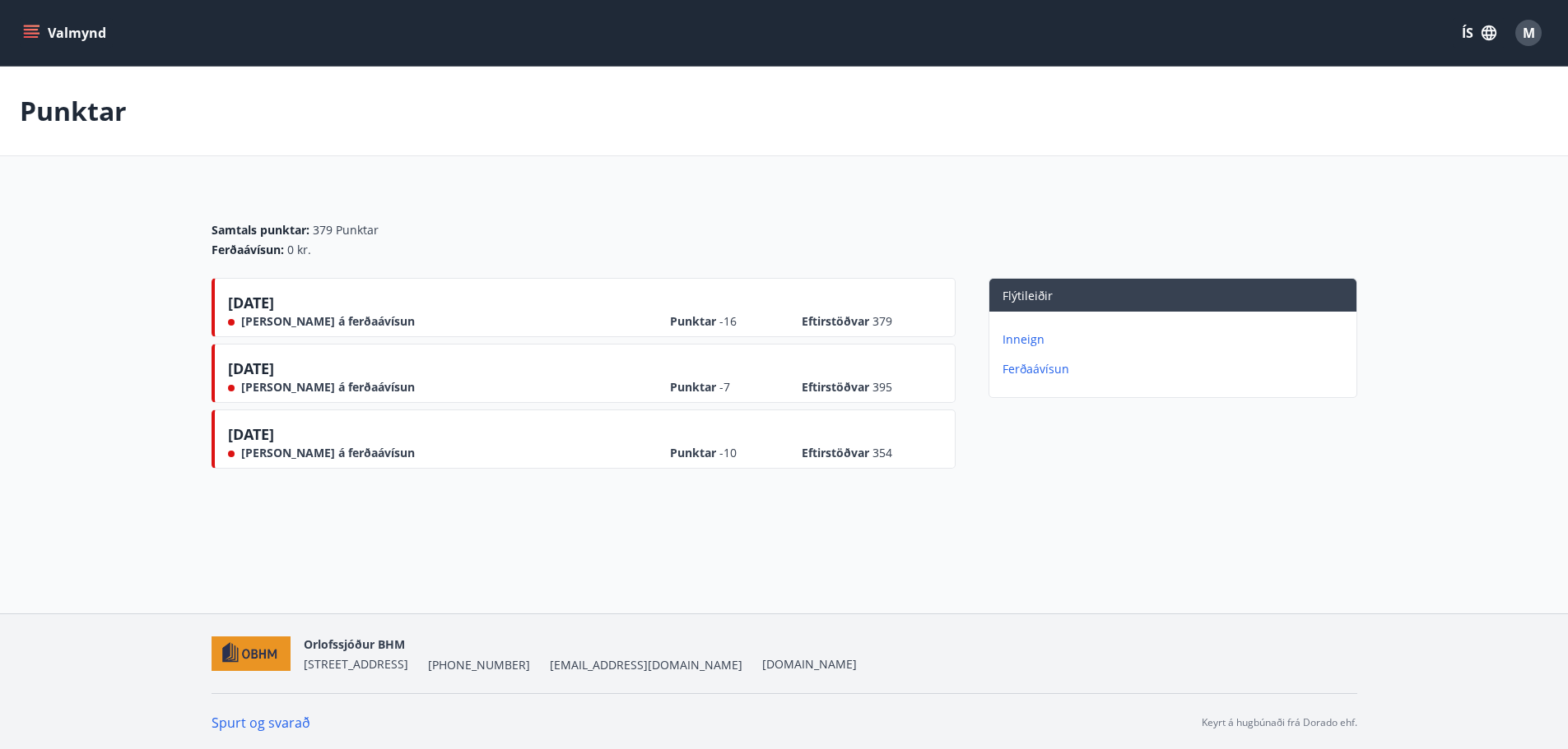
click at [36, 39] on icon "menu" at bounding box center [31, 33] width 16 height 16
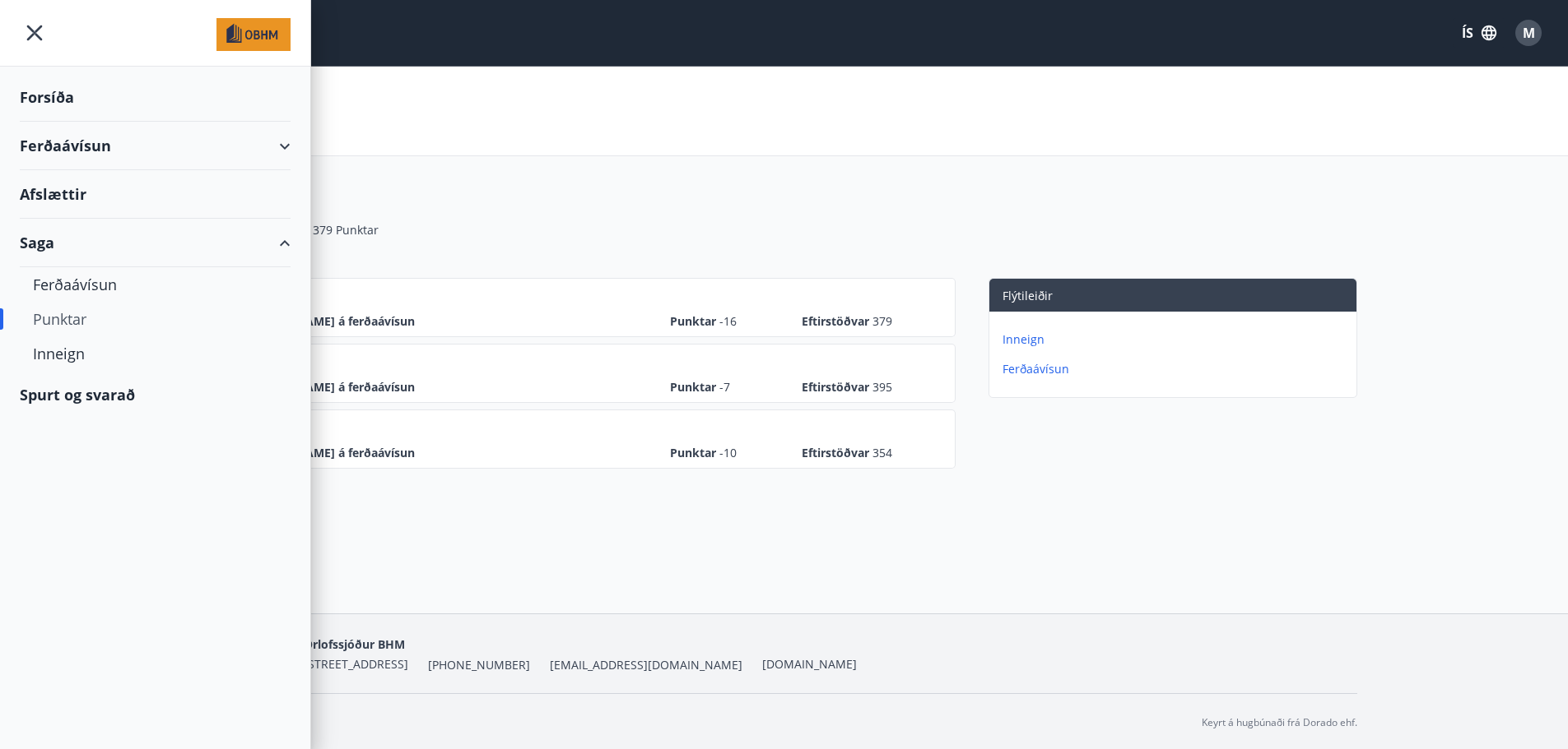
click at [207, 150] on div "Ferðaávísun" at bounding box center [155, 146] width 271 height 49
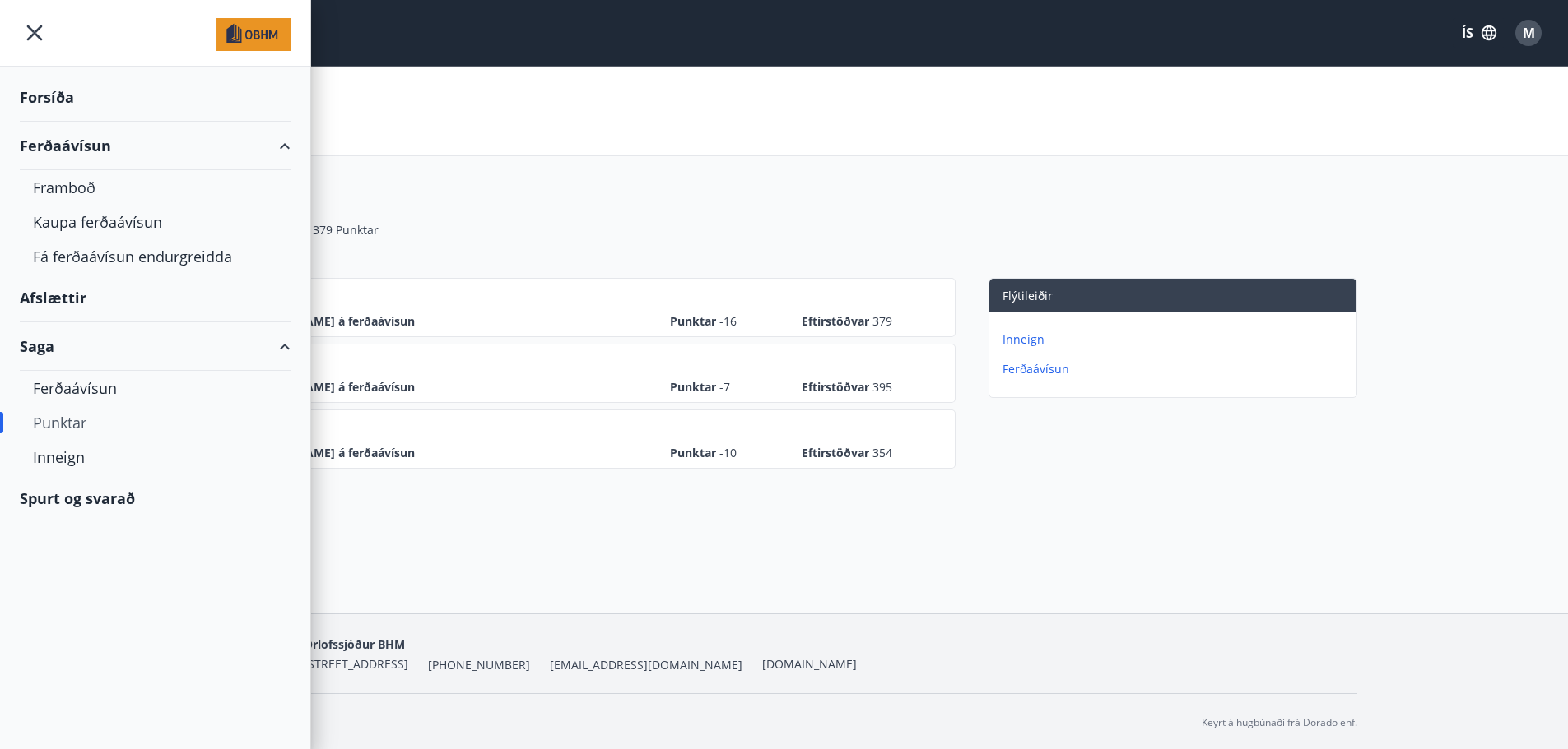
click at [57, 107] on div "Forsíða" at bounding box center [155, 98] width 271 height 49
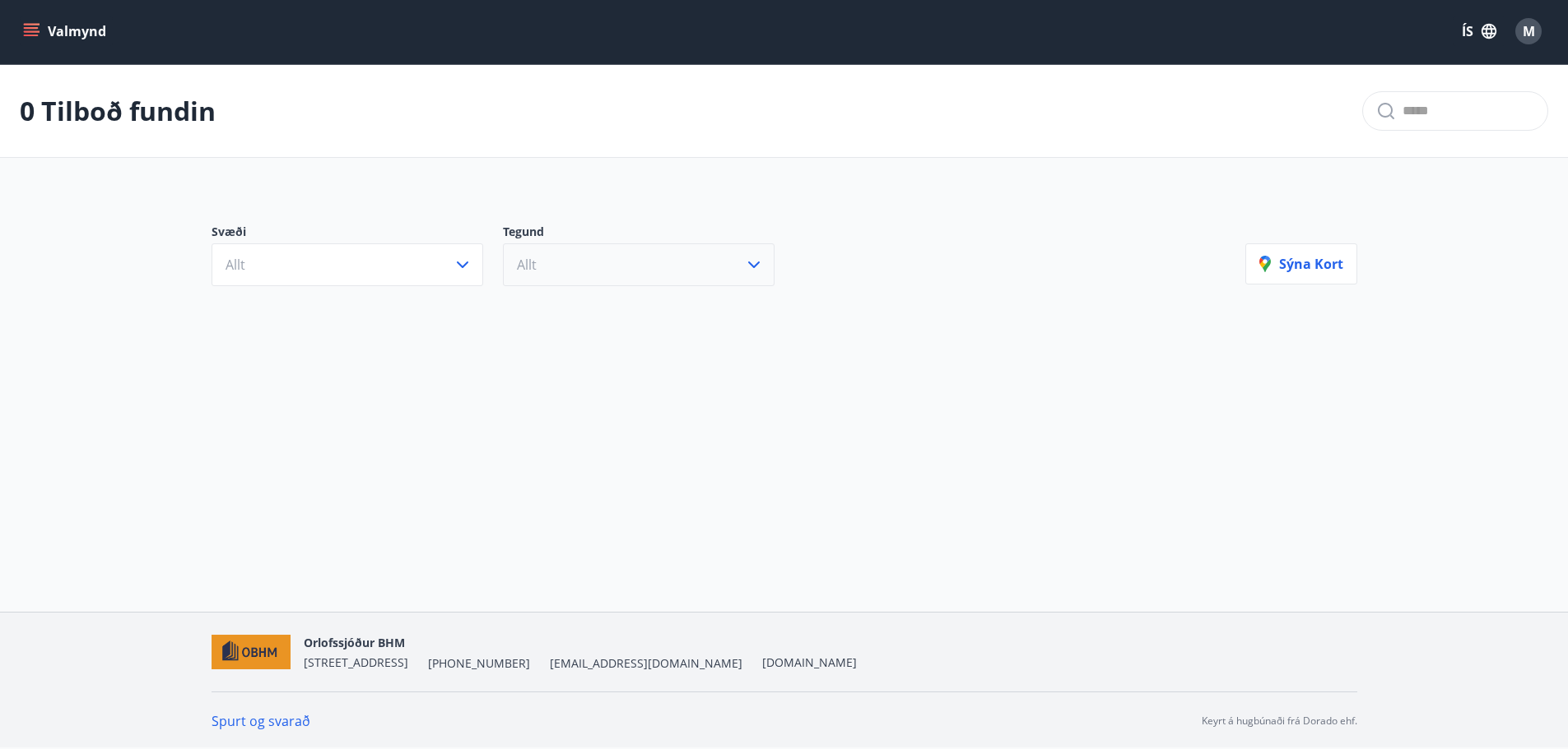
scroll to position [3, 0]
click at [1292, 260] on p "Sýna kort" at bounding box center [1301, 263] width 84 height 18
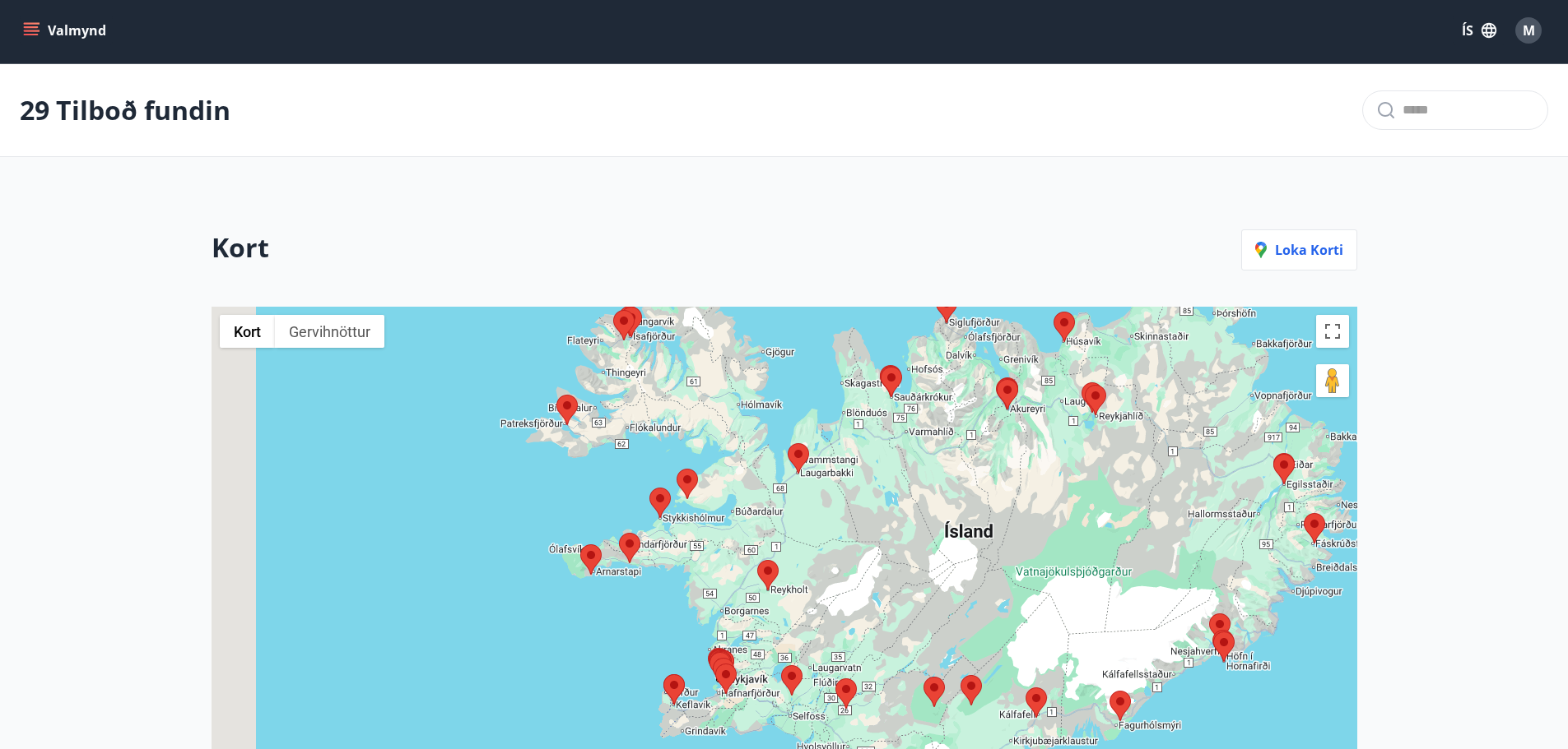
drag, startPoint x: 903, startPoint y: 546, endPoint x: 1127, endPoint y: 424, distance: 255.1
click at [1129, 423] on div at bounding box center [784, 641] width 1146 height 670
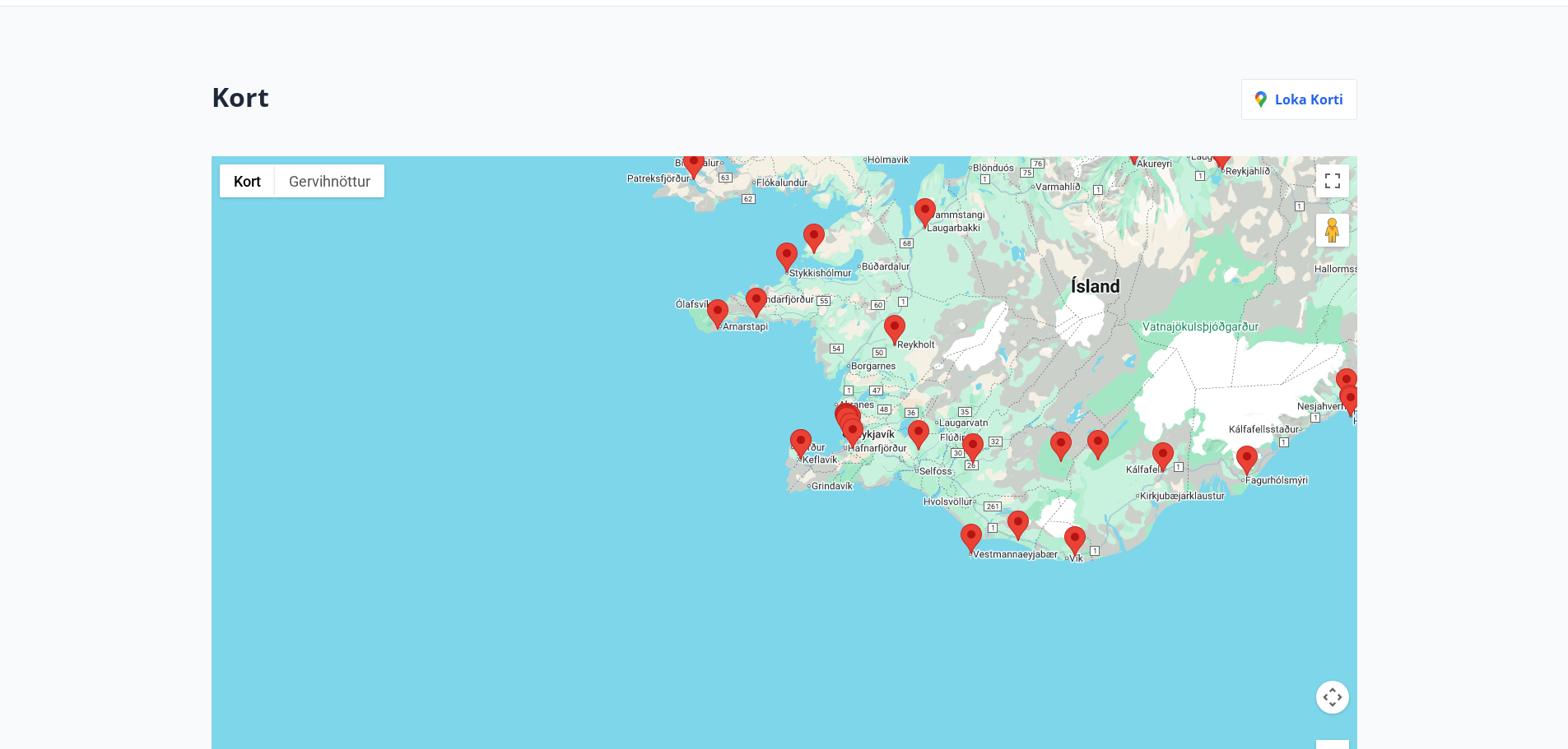
scroll to position [216, 0]
